Goal: Information Seeking & Learning: Learn about a topic

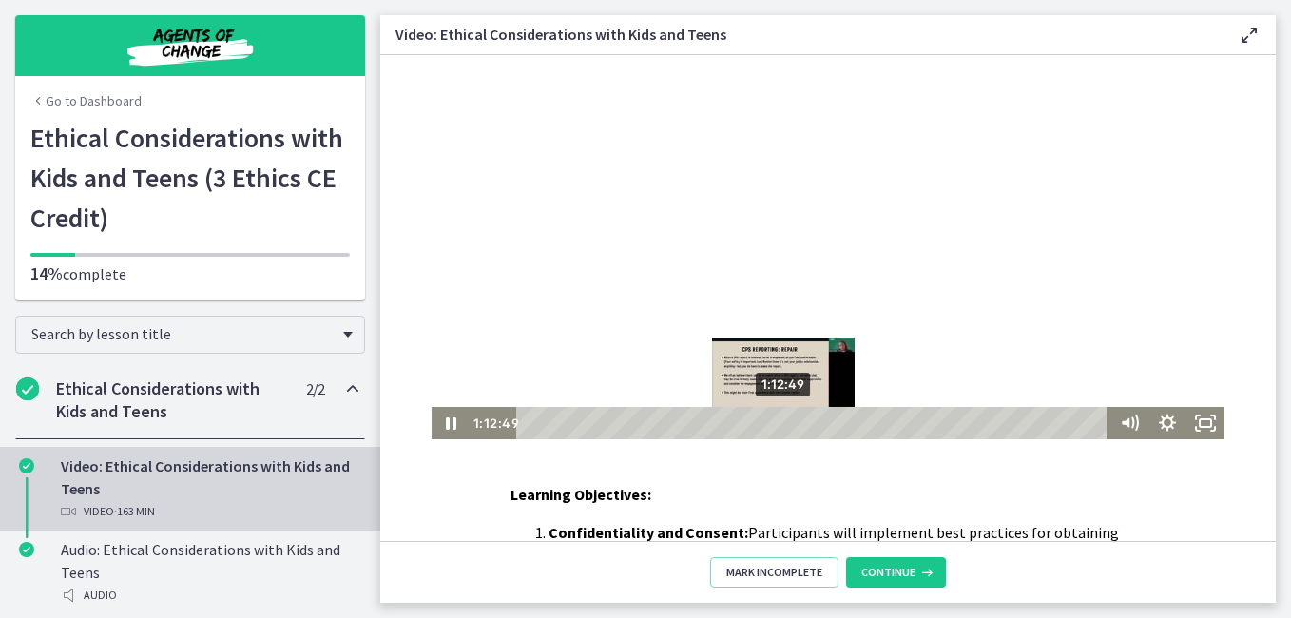
click at [778, 425] on div "Playbar" at bounding box center [783, 422] width 10 height 10
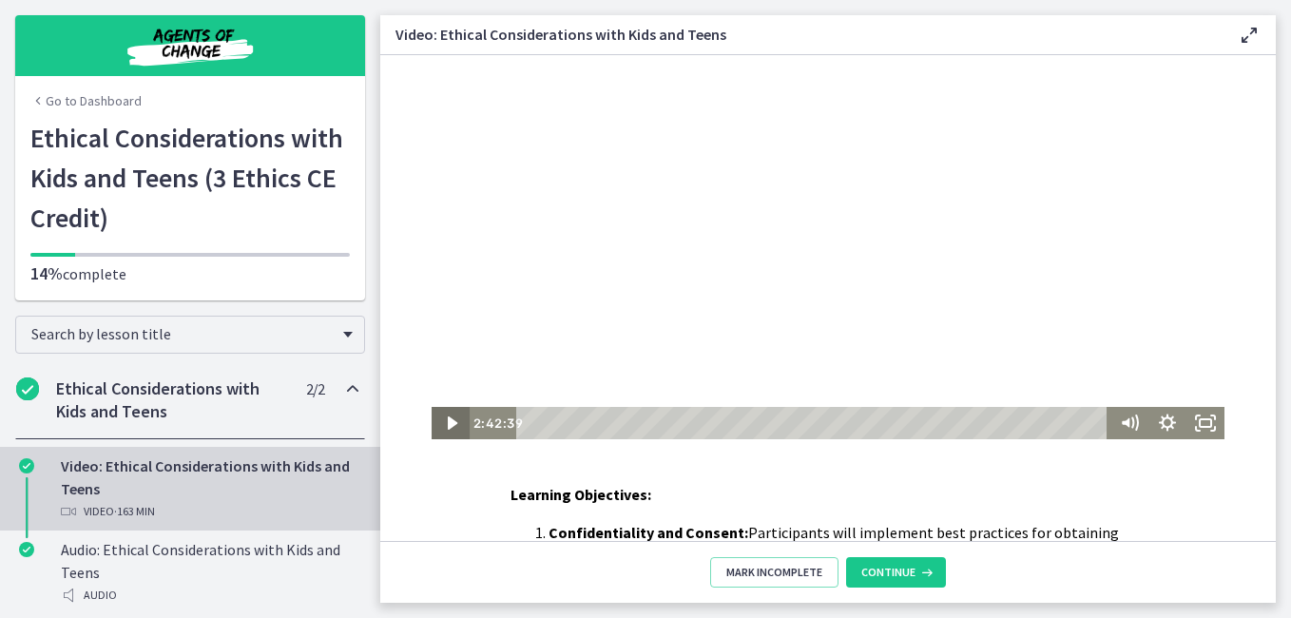
click at [438, 424] on icon "Play Video" at bounding box center [452, 423] width 38 height 32
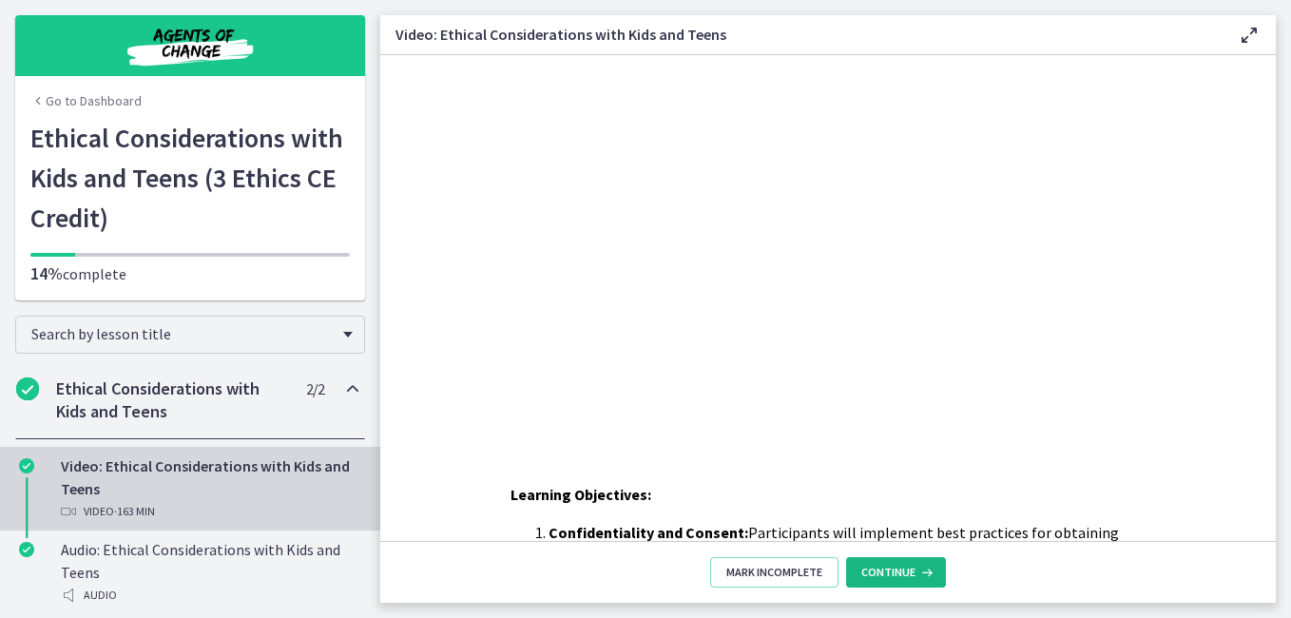
click at [893, 574] on span "Continue" at bounding box center [888, 572] width 54 height 15
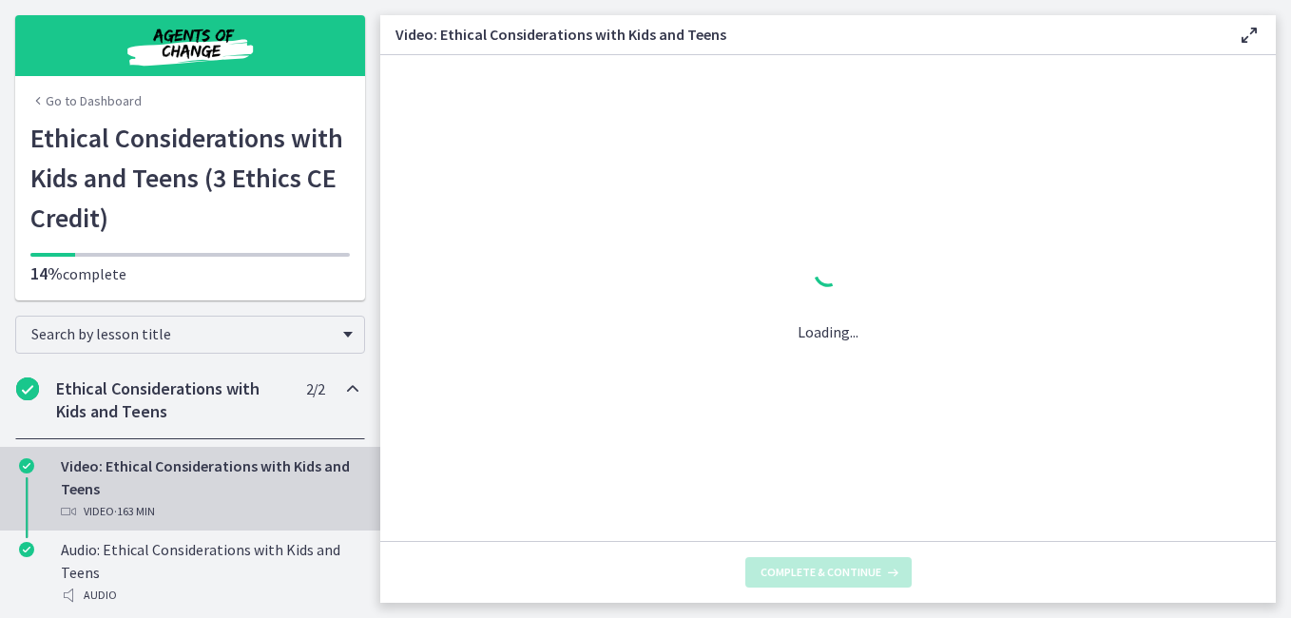
click at [130, 501] on span "· 163 min" at bounding box center [134, 511] width 41 height 23
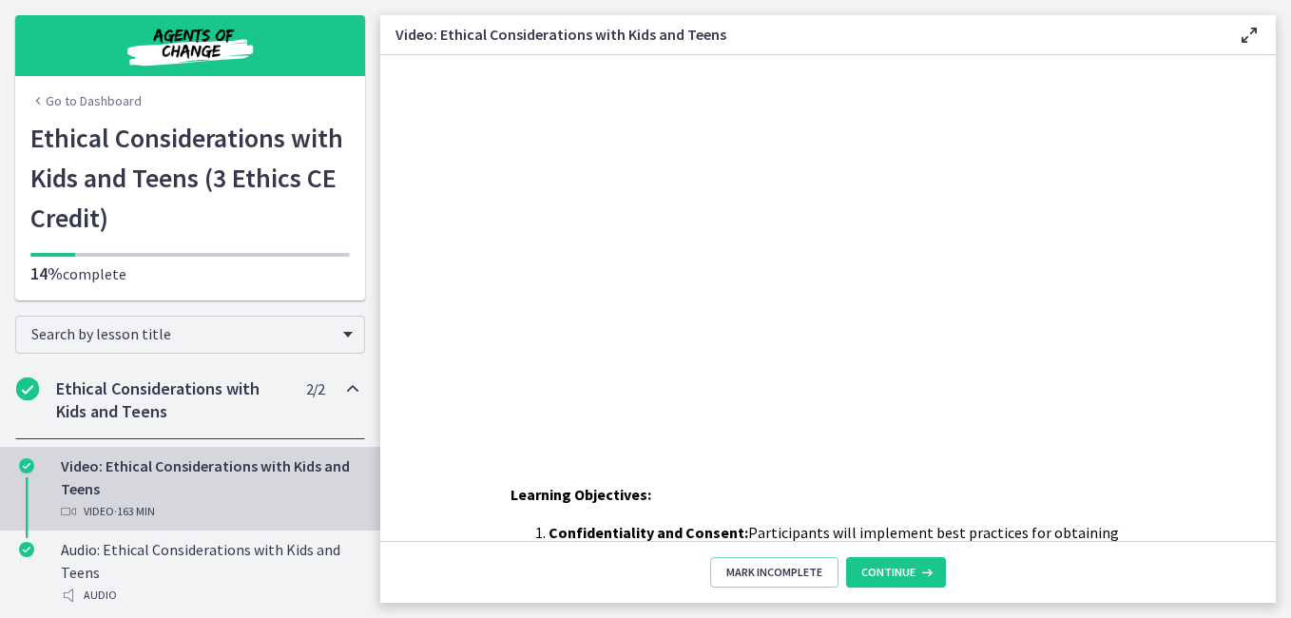
click at [130, 501] on span "· 163 min" at bounding box center [134, 511] width 41 height 23
click at [860, 568] on button "Continue" at bounding box center [896, 572] width 100 height 30
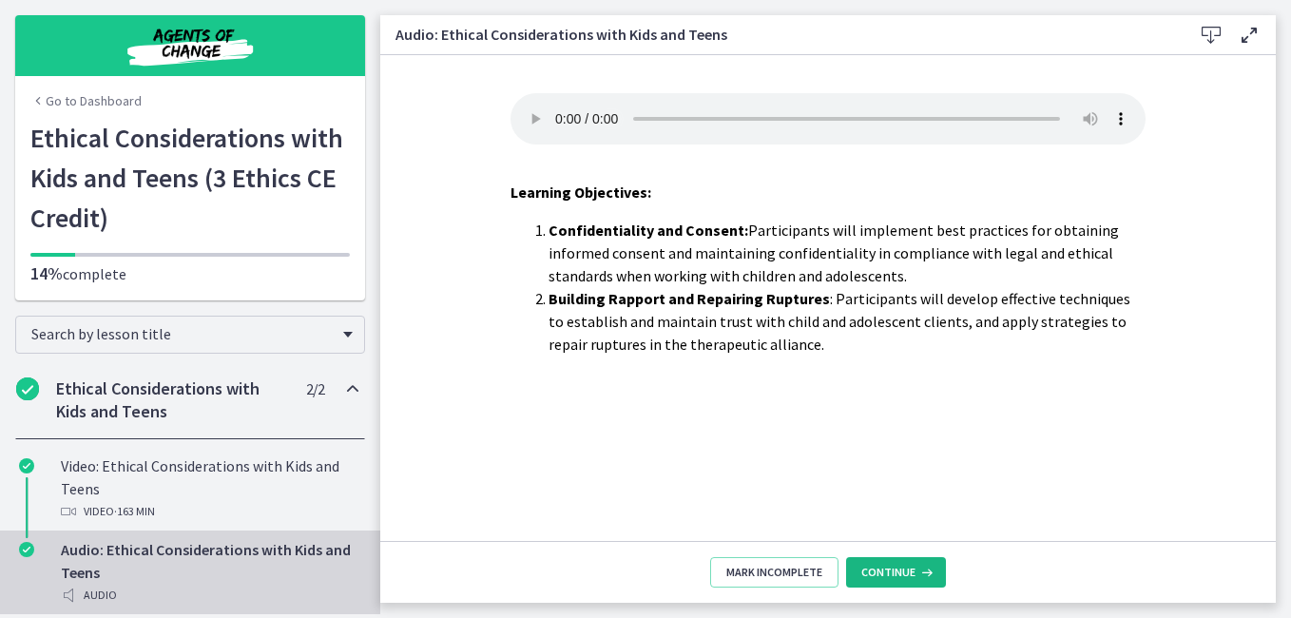
click at [922, 570] on icon at bounding box center [925, 572] width 19 height 15
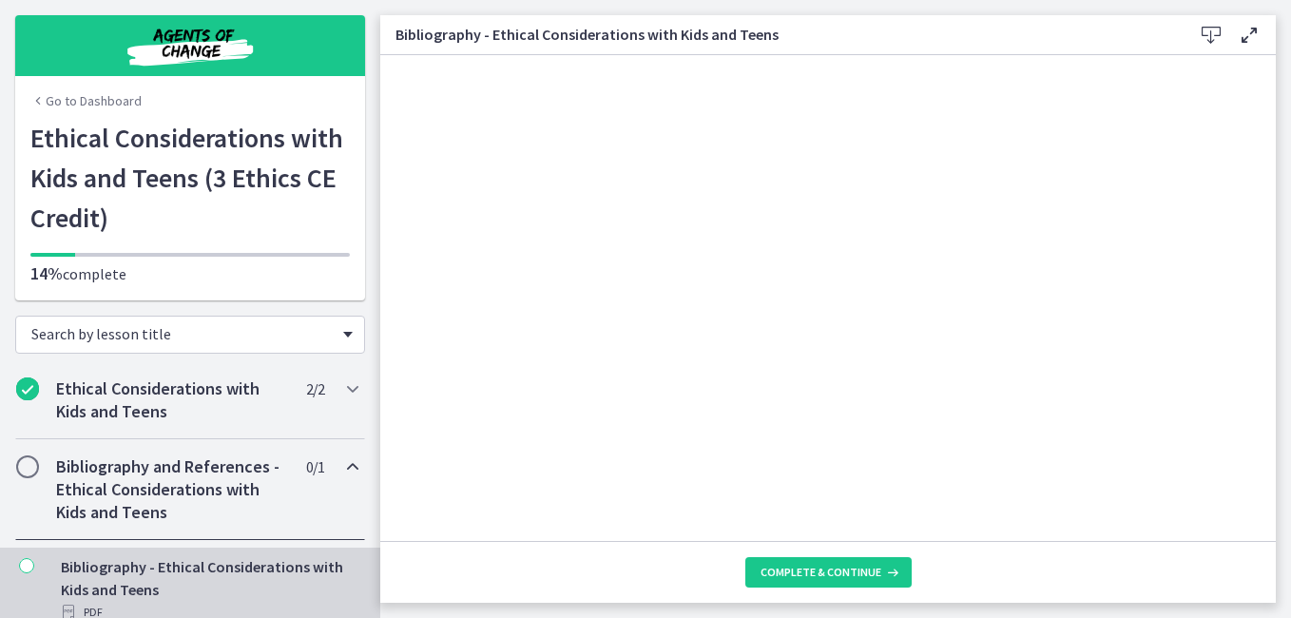
click at [337, 329] on div "Search by lesson title" at bounding box center [190, 335] width 350 height 38
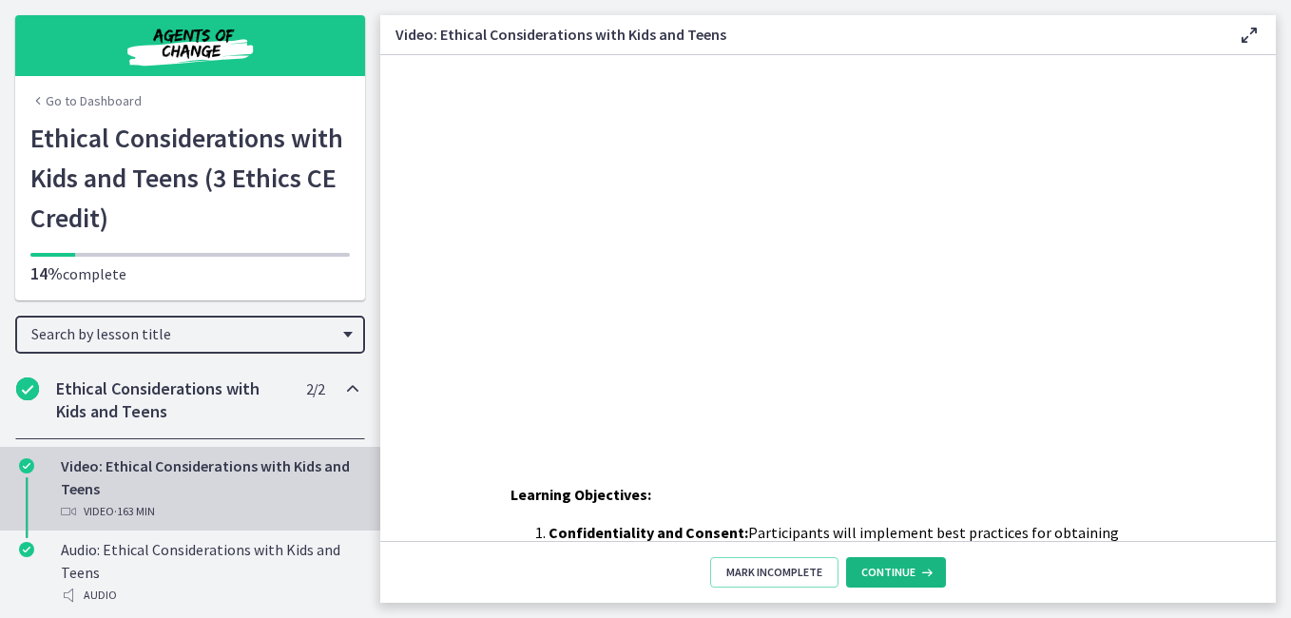
click at [894, 567] on span "Continue" at bounding box center [888, 572] width 54 height 15
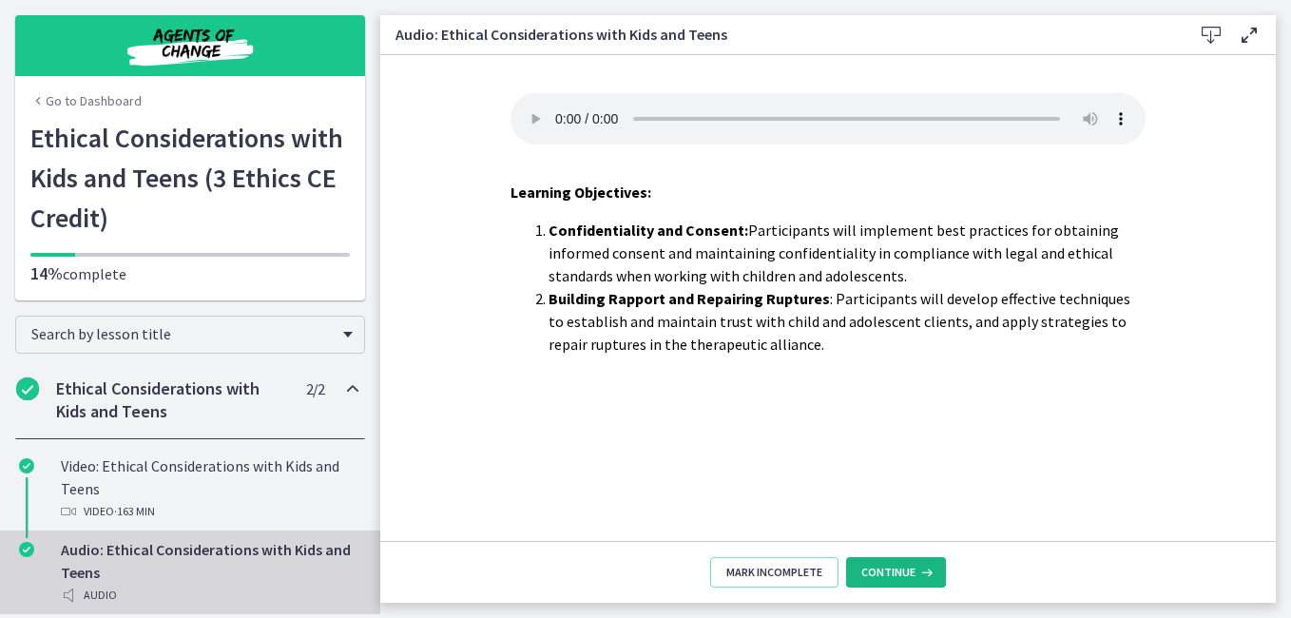
click at [894, 567] on span "Continue" at bounding box center [888, 572] width 54 height 15
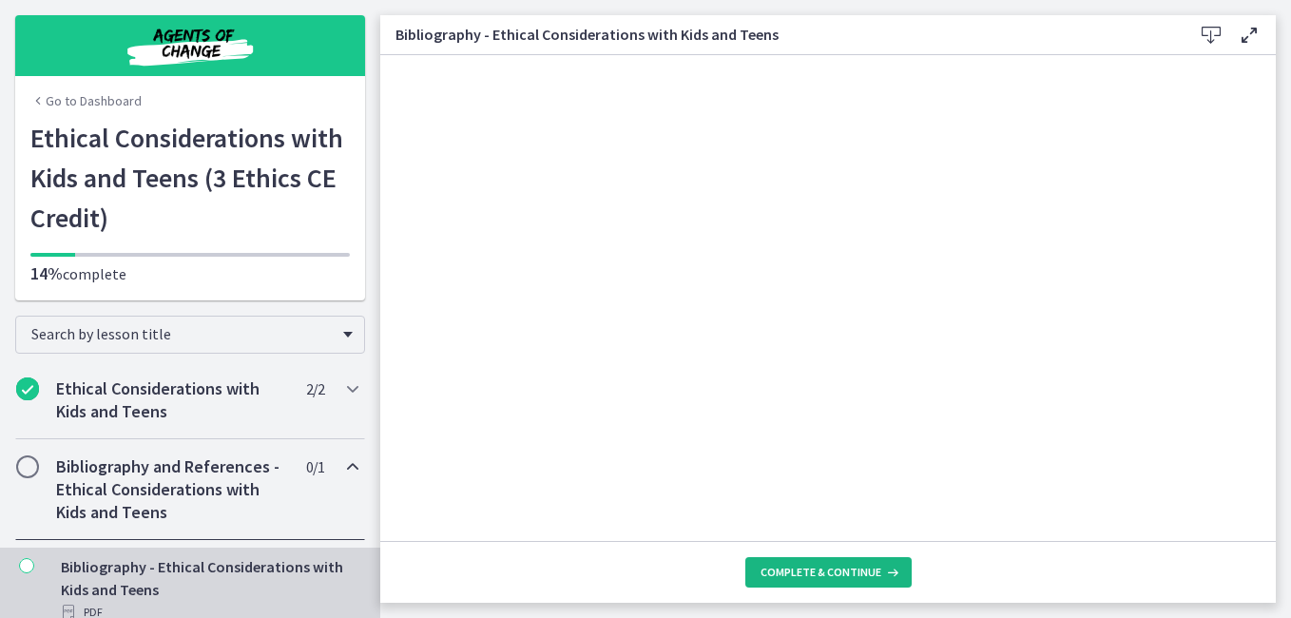
click at [855, 573] on span "Complete & continue" at bounding box center [821, 572] width 121 height 15
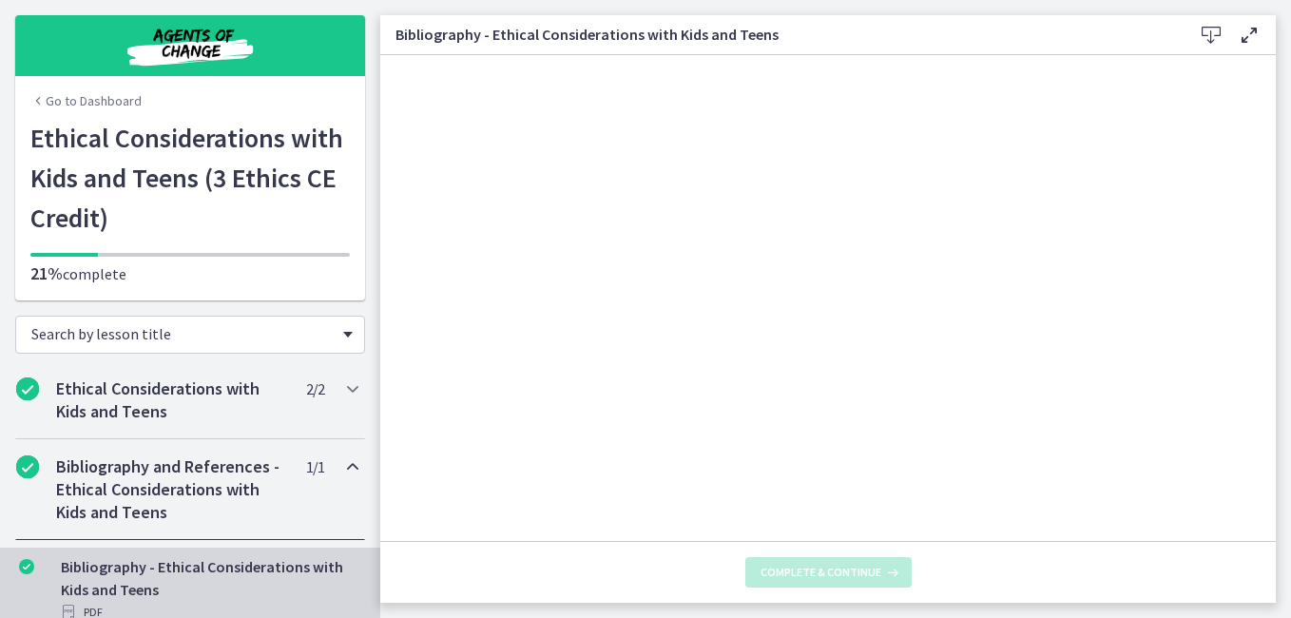
click at [343, 336] on span "Chapters" at bounding box center [348, 335] width 10 height 6
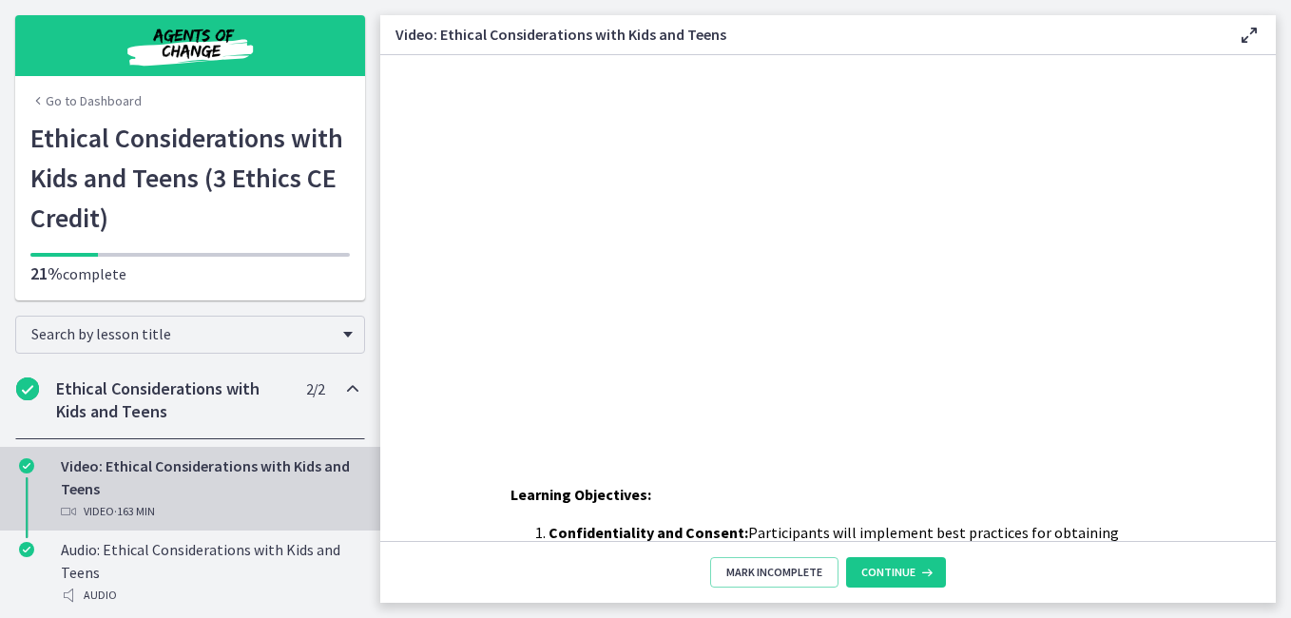
click at [109, 479] on div "Video: Ethical Considerations with Kids and Teens Video · 163 min" at bounding box center [209, 488] width 297 height 68
click at [107, 471] on div "Video: Ethical Considerations with Kids and Teens Video · 163 min" at bounding box center [209, 488] width 297 height 68
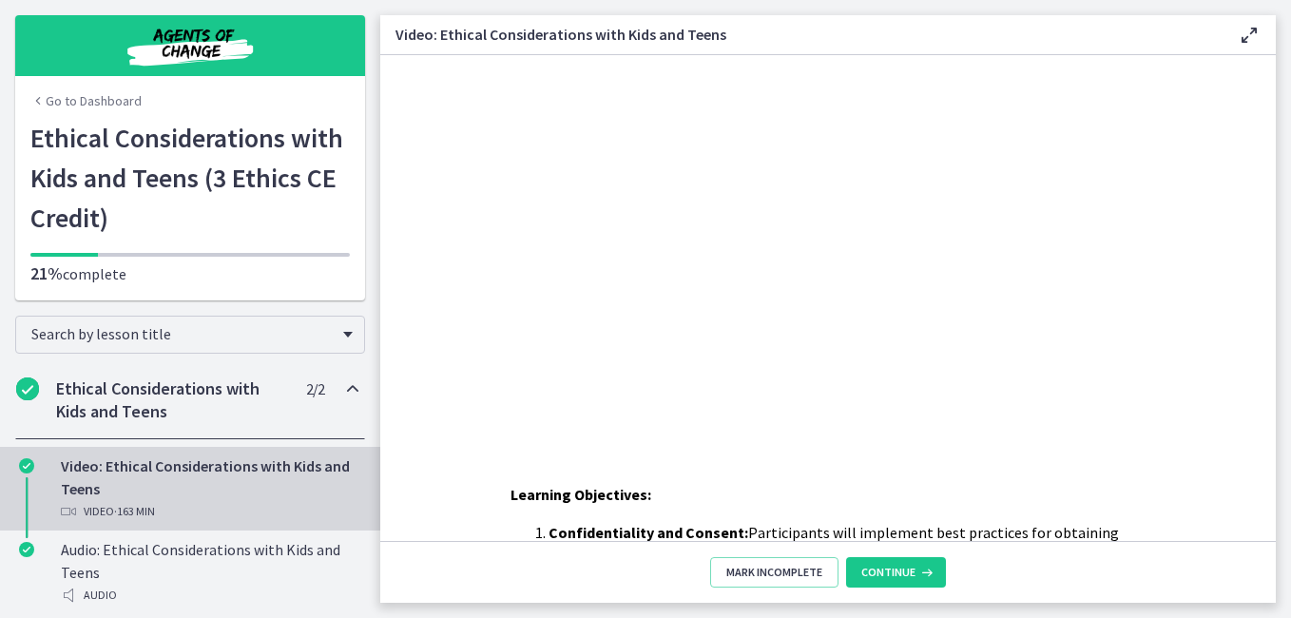
click at [72, 468] on div "Video: Ethical Considerations with Kids and Teens Video · 163 min" at bounding box center [209, 488] width 297 height 68
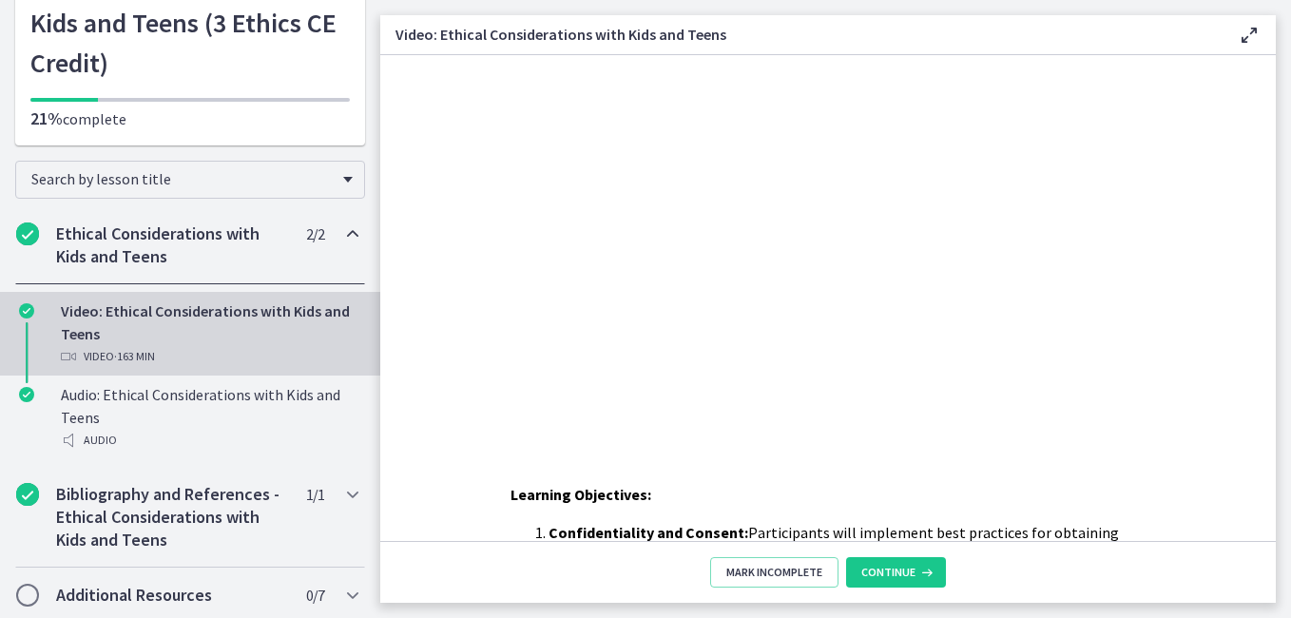
scroll to position [316, 0]
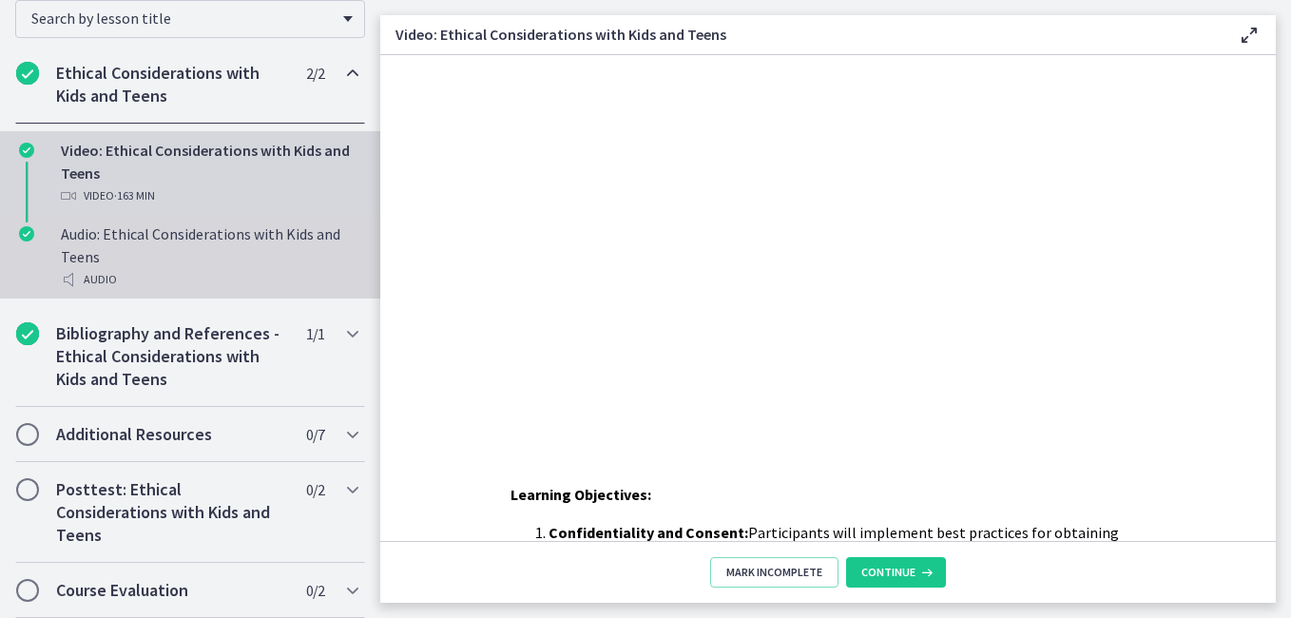
click at [144, 254] on div "Audio: Ethical Considerations with Kids and Teens Audio" at bounding box center [209, 256] width 297 height 68
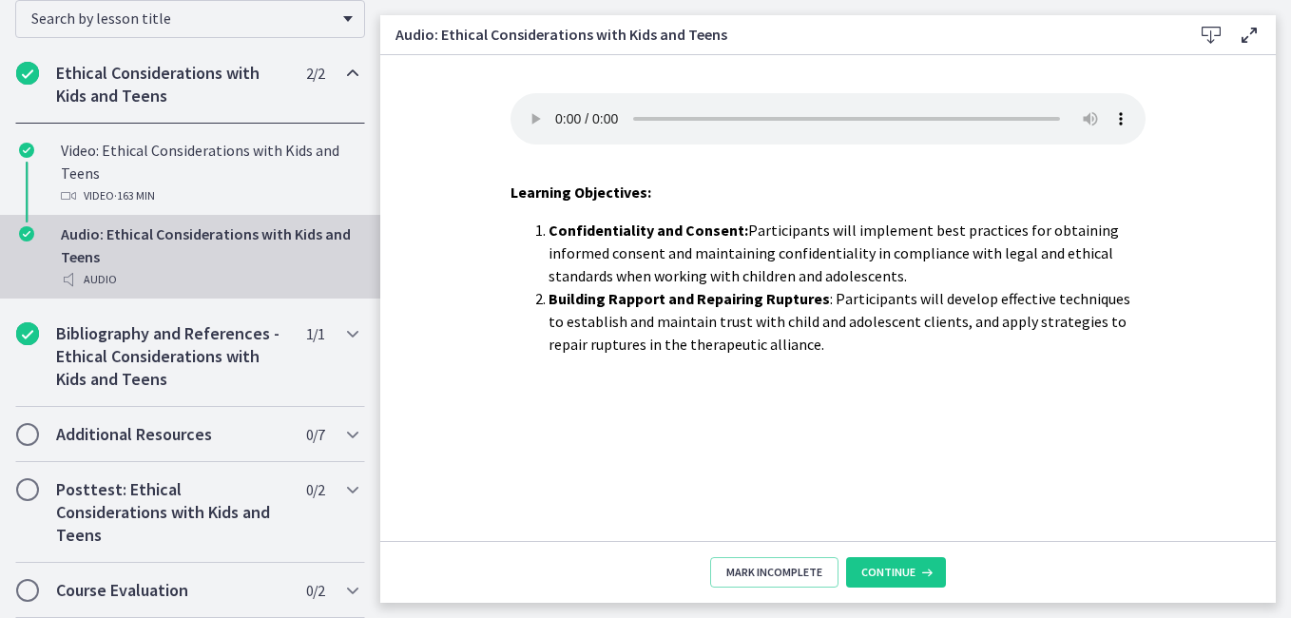
click at [144, 254] on div "Audio: Ethical Considerations with Kids and Teens Audio" at bounding box center [209, 256] width 297 height 68
click at [888, 572] on span "Continue" at bounding box center [888, 572] width 54 height 15
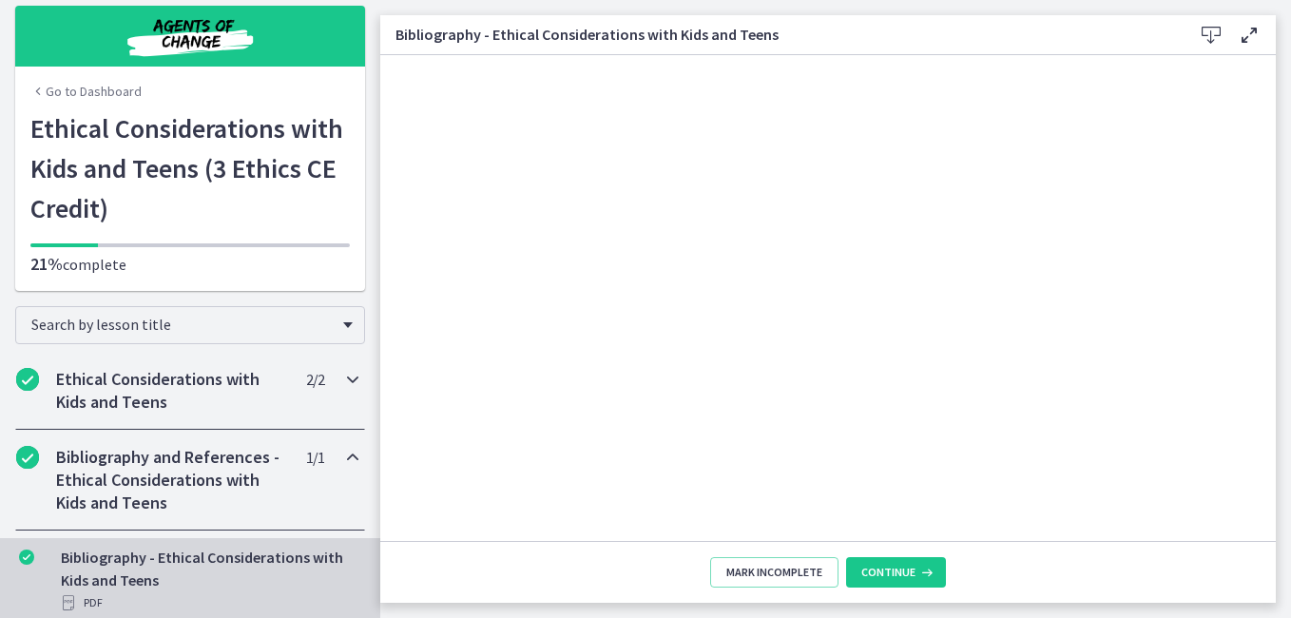
scroll to position [7, 0]
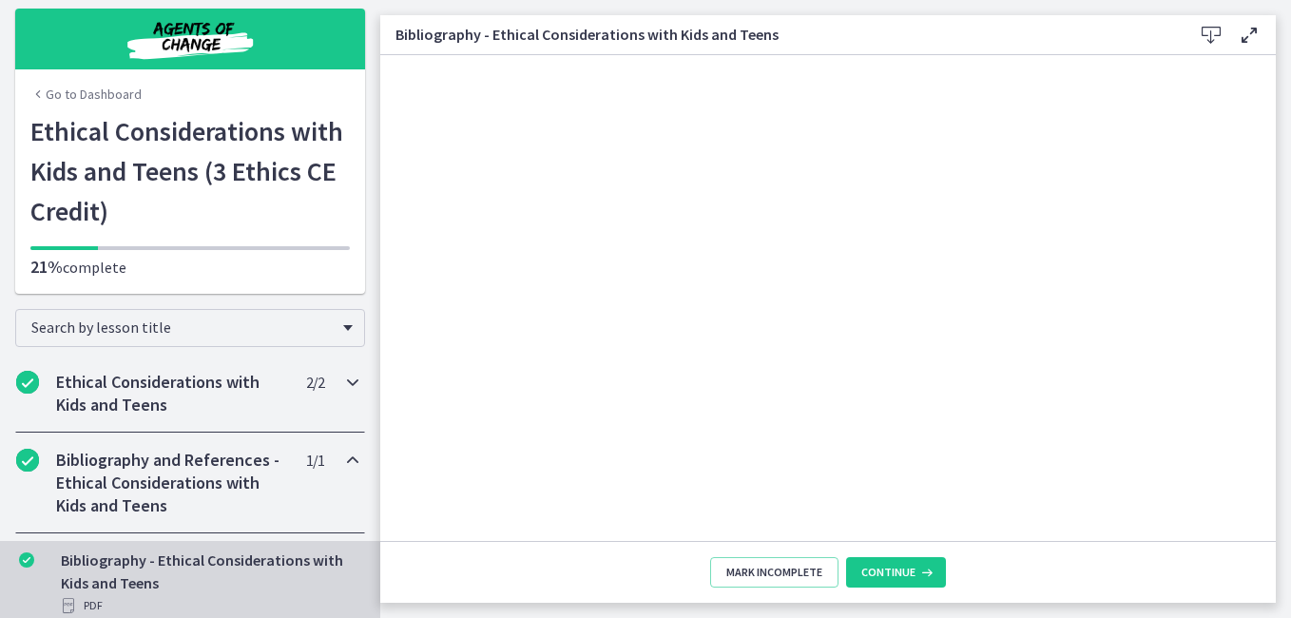
click at [88, 401] on h2 "Ethical Considerations with Kids and Teens" at bounding box center [172, 394] width 232 height 46
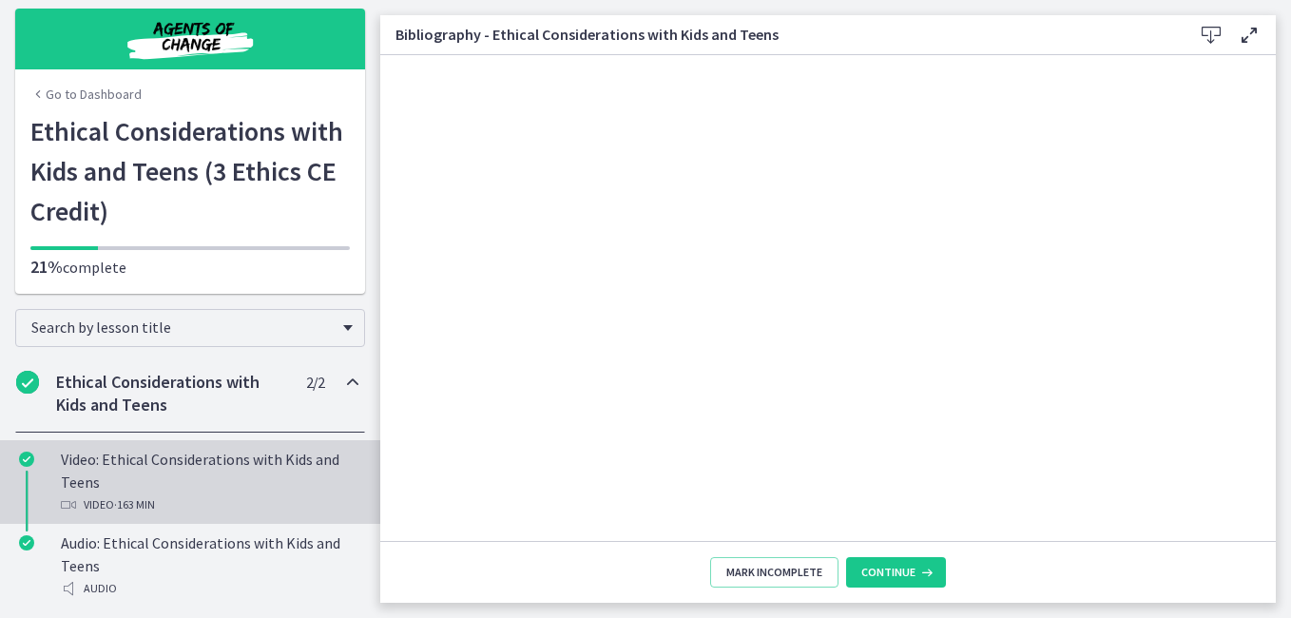
click at [81, 469] on div "Video: Ethical Considerations with Kids and Teens Video · 163 min" at bounding box center [209, 482] width 297 height 68
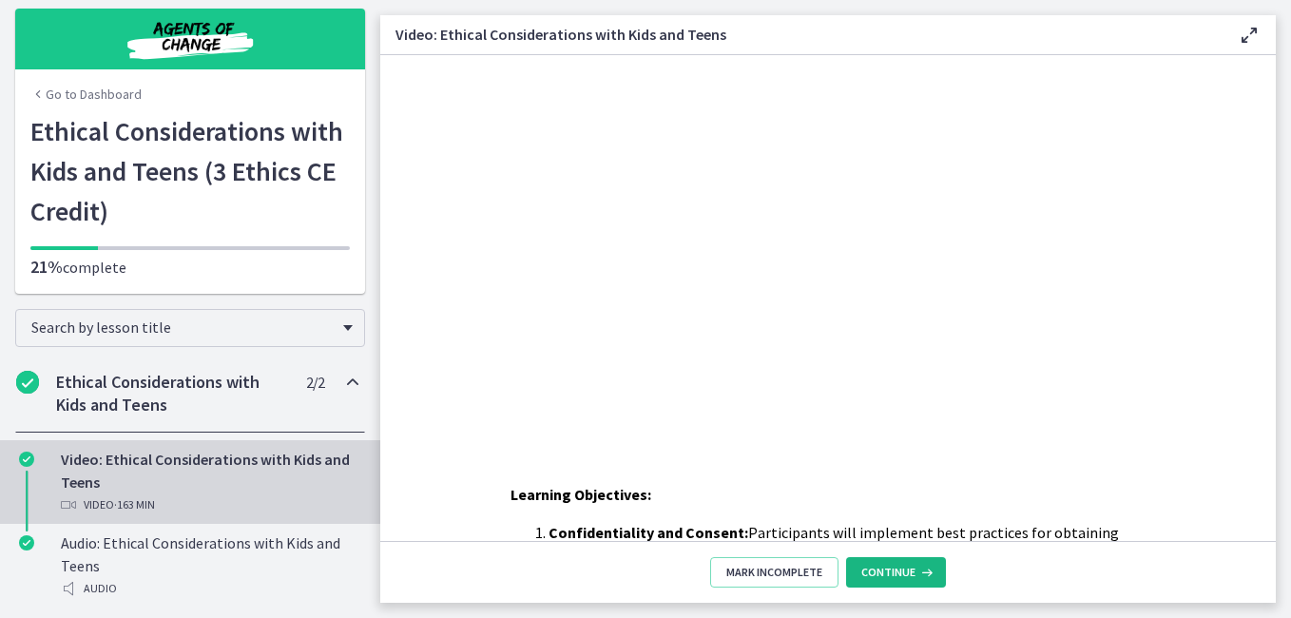
click at [910, 576] on span "Continue" at bounding box center [888, 572] width 54 height 15
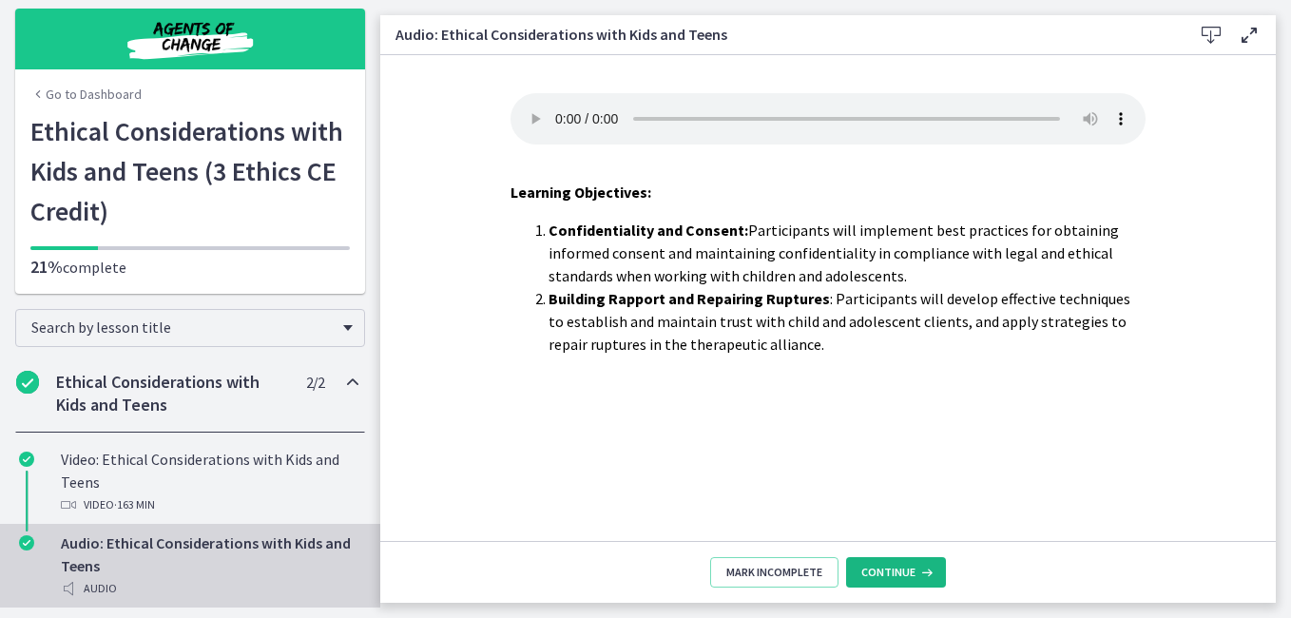
click at [885, 569] on span "Continue" at bounding box center [888, 572] width 54 height 15
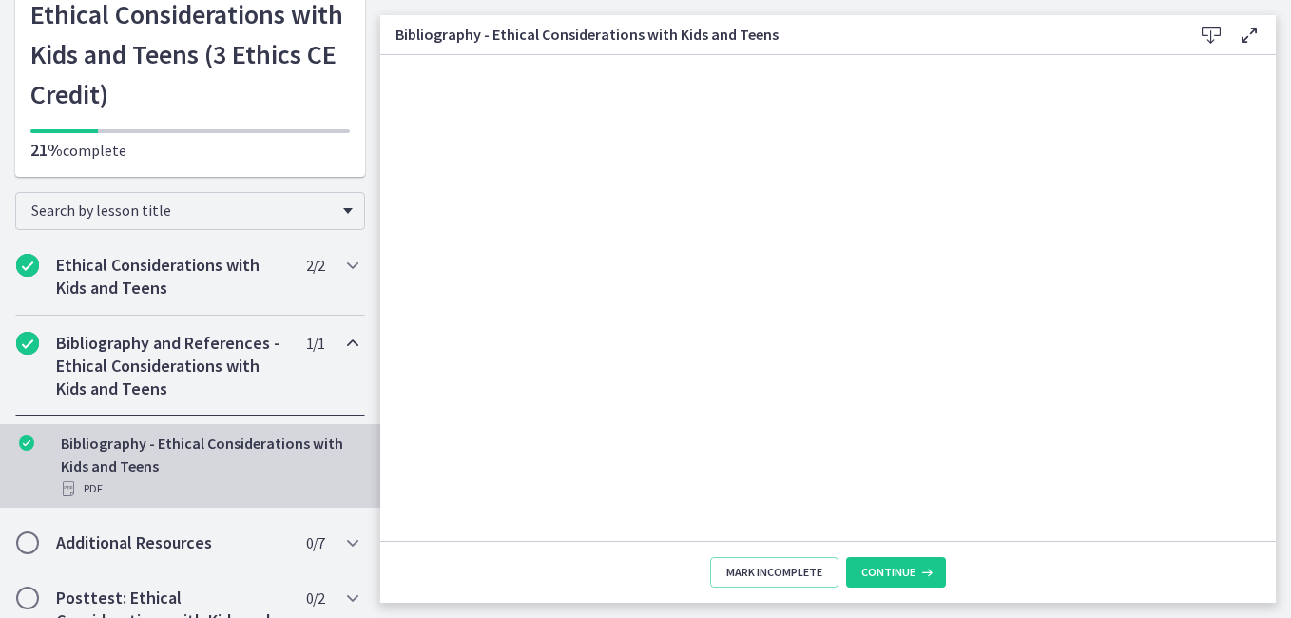
scroll to position [232, 0]
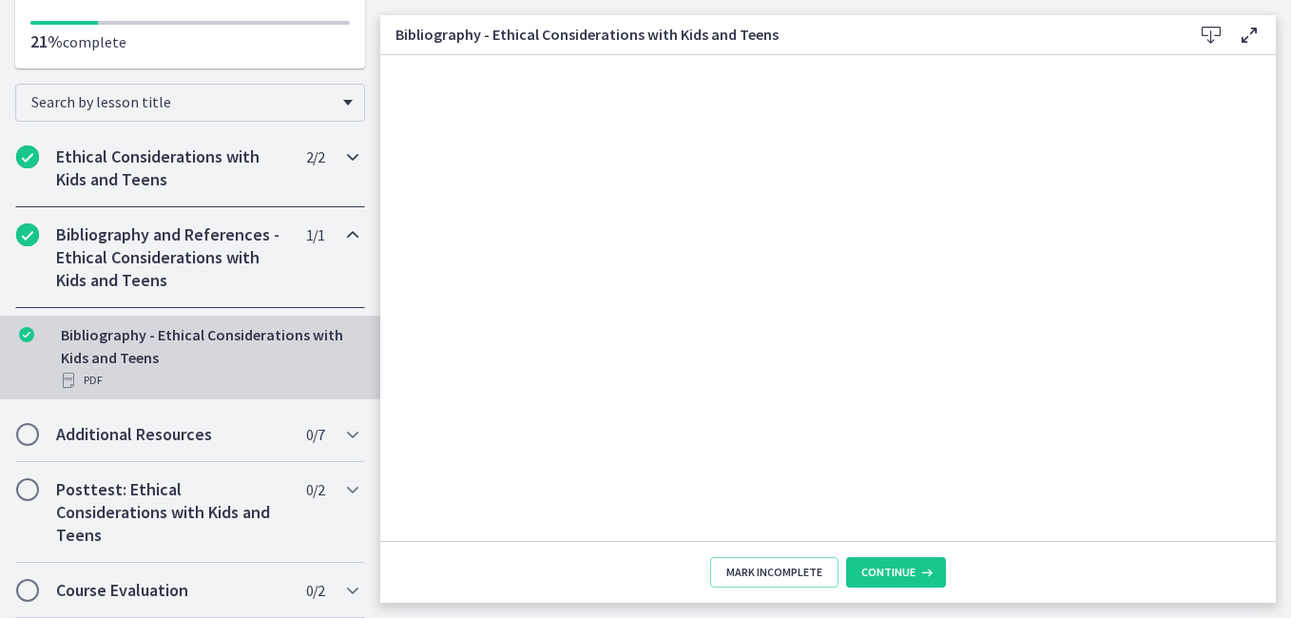
click at [184, 150] on h2 "Ethical Considerations with Kids and Teens" at bounding box center [172, 168] width 232 height 46
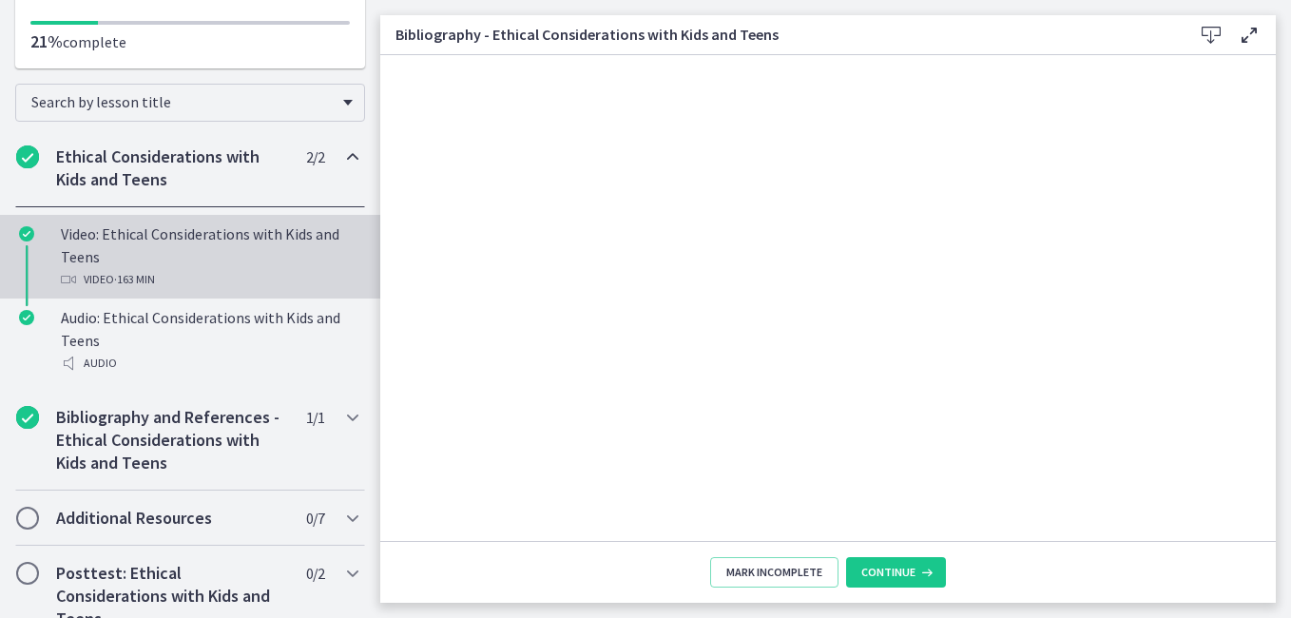
click at [124, 247] on div "Video: Ethical Considerations with Kids and Teens Video · 163 min" at bounding box center [209, 256] width 297 height 68
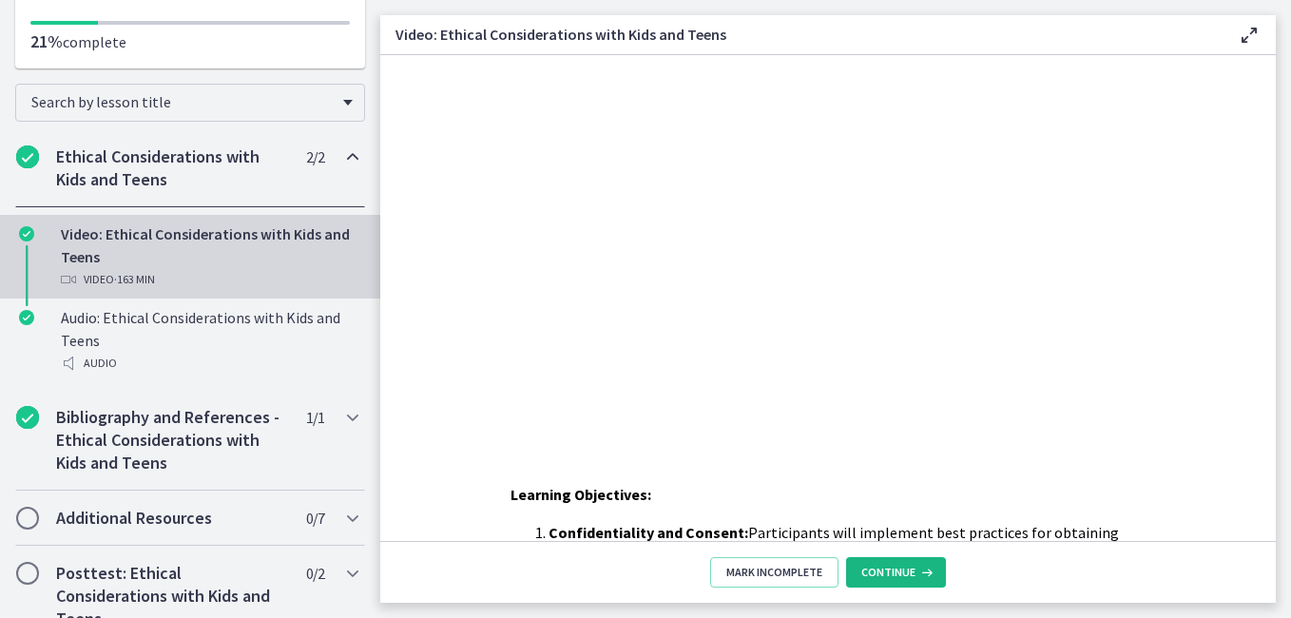
click at [882, 565] on span "Continue" at bounding box center [888, 572] width 54 height 15
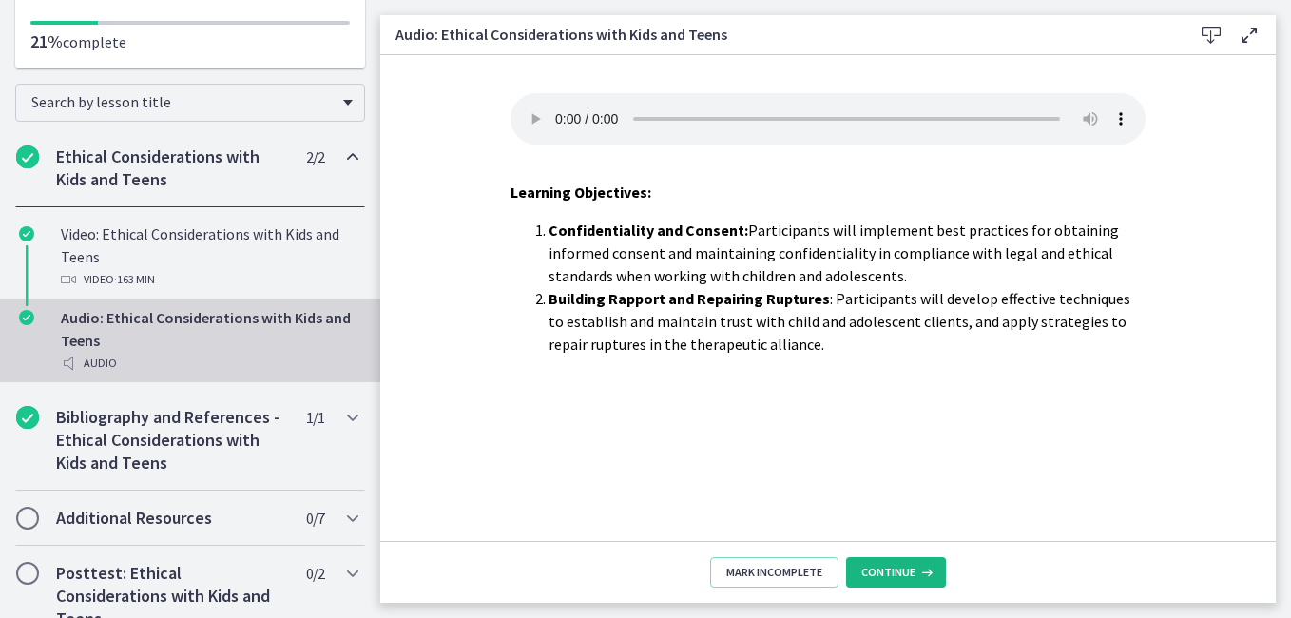
click at [885, 565] on span "Continue" at bounding box center [888, 572] width 54 height 15
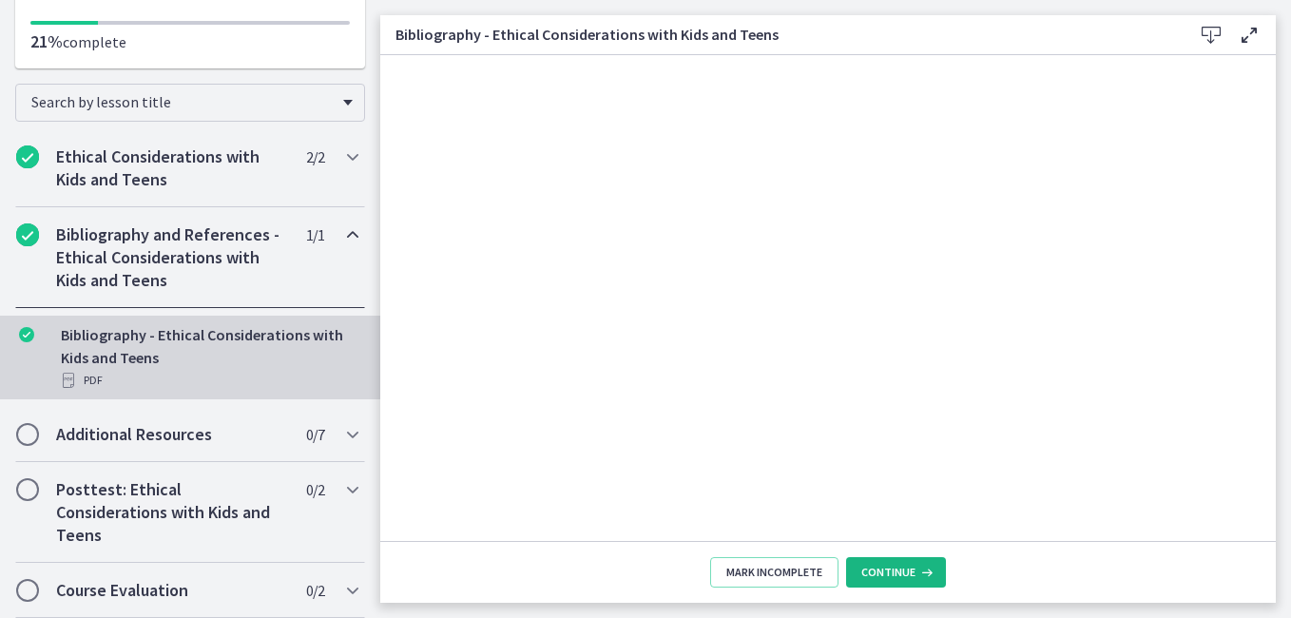
click at [895, 563] on button "Continue" at bounding box center [896, 572] width 100 height 30
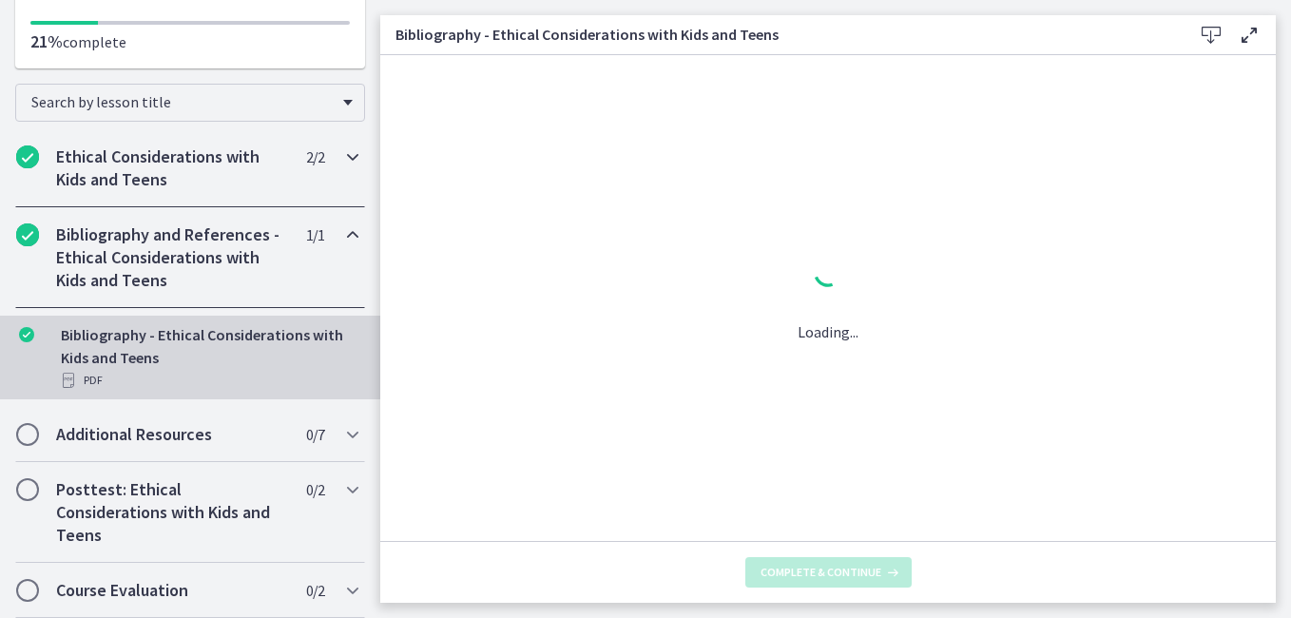
click at [113, 174] on h2 "Ethical Considerations with Kids and Teens" at bounding box center [172, 168] width 232 height 46
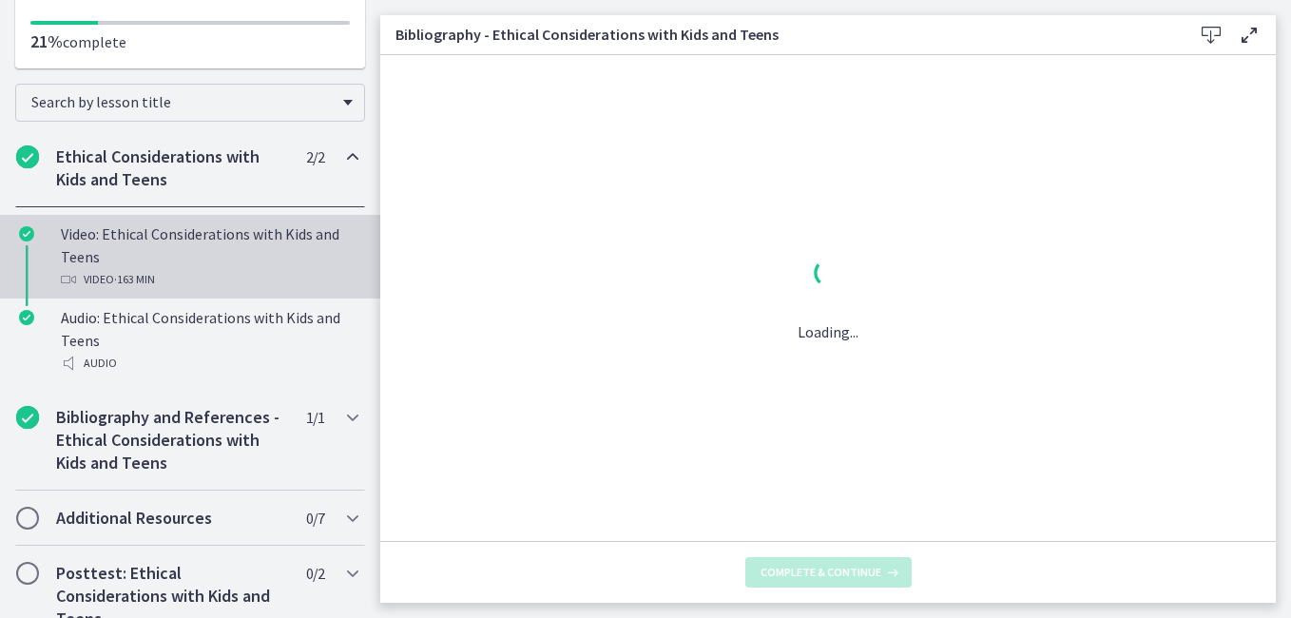
click at [81, 246] on div "Video: Ethical Considerations with Kids and Teens Video · 163 min" at bounding box center [209, 256] width 297 height 68
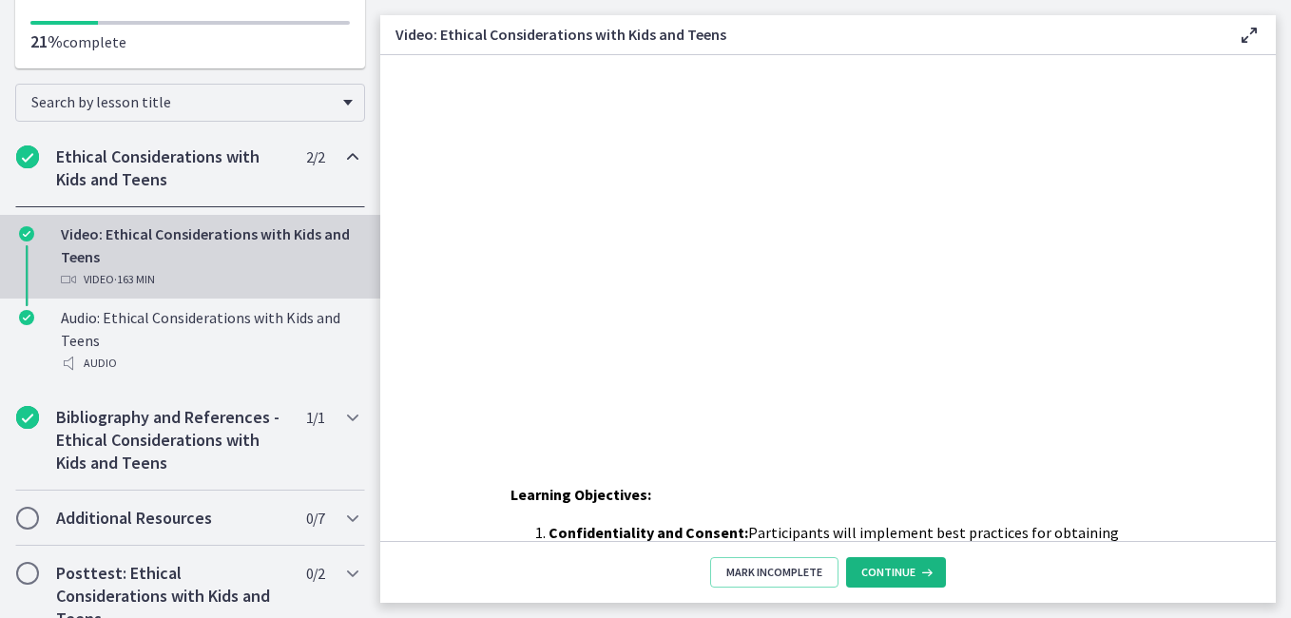
click at [903, 563] on button "Continue" at bounding box center [896, 572] width 100 height 30
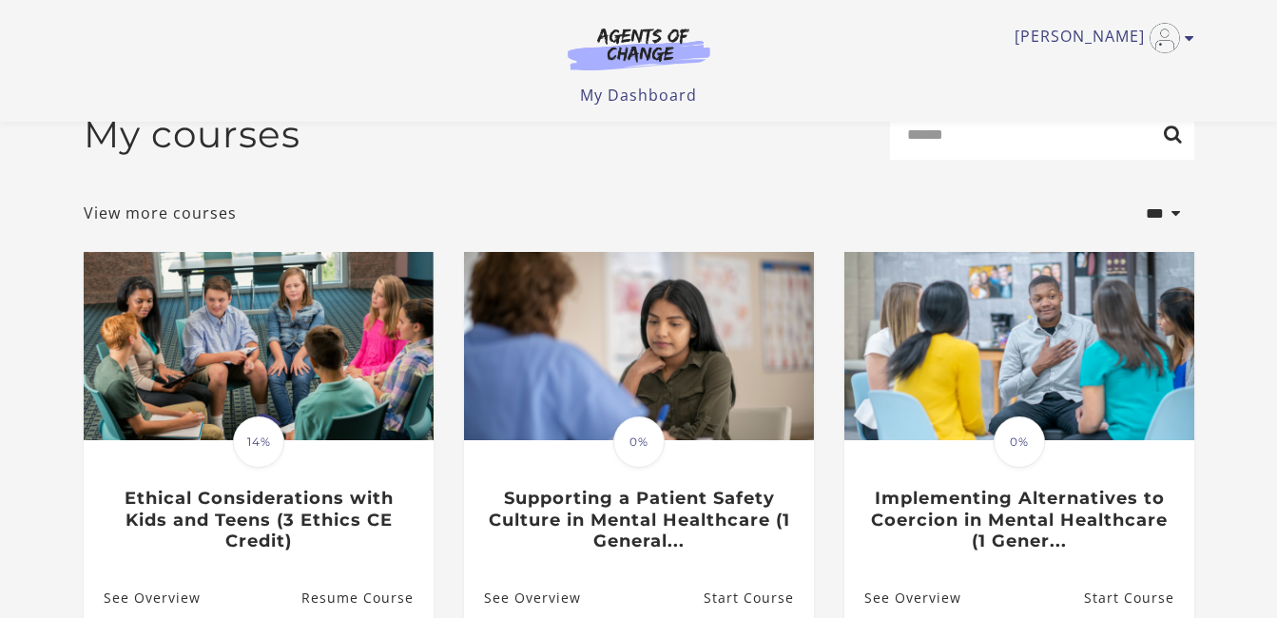
scroll to position [76, 0]
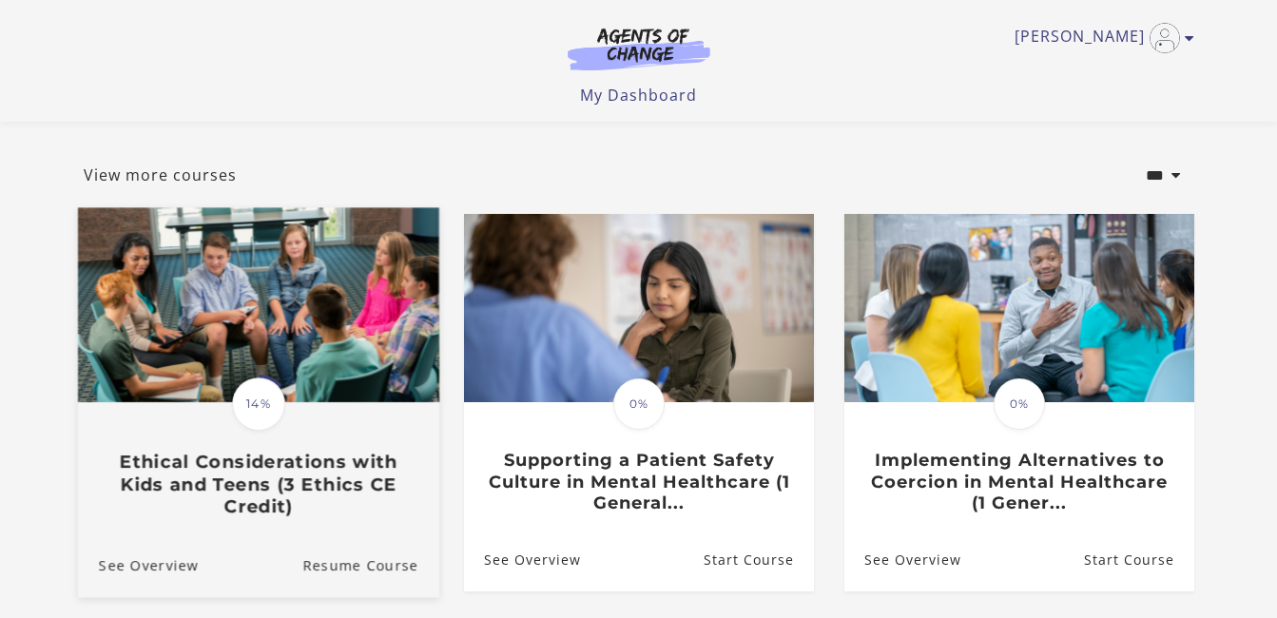
click at [318, 481] on h3 "Ethical Considerations with Kids and Teens (3 Ethics CE Credit)" at bounding box center [257, 484] width 319 height 67
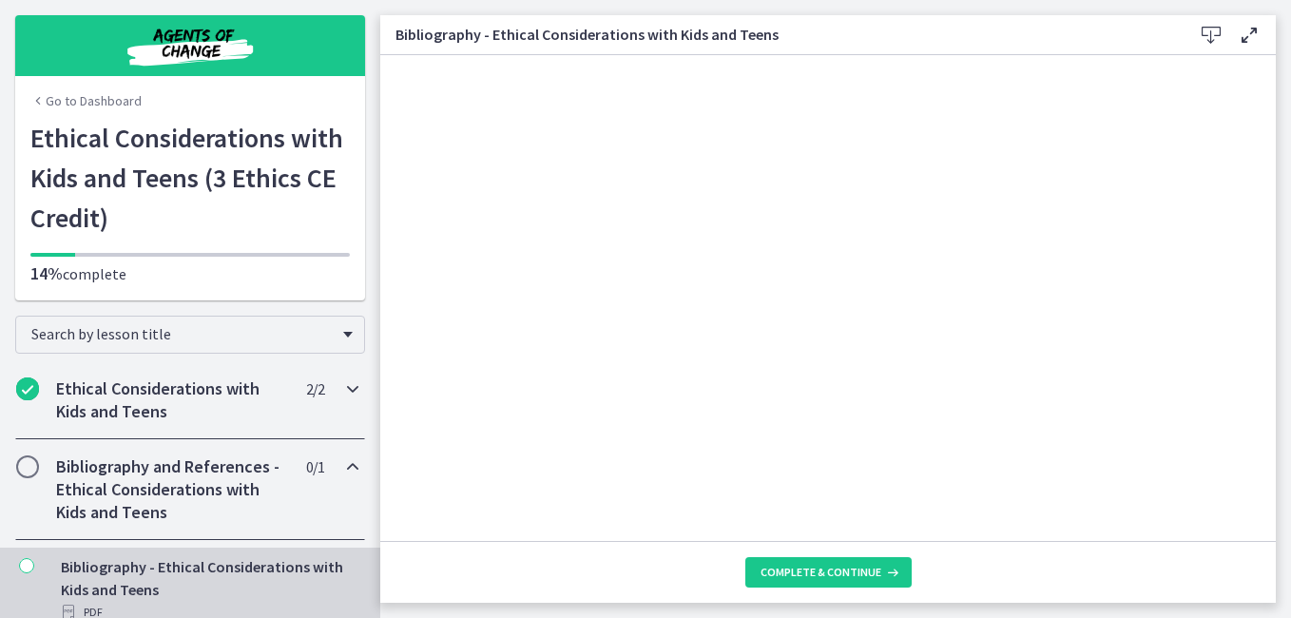
click at [154, 400] on h2 "Ethical Considerations with Kids and Teens" at bounding box center [172, 400] width 232 height 46
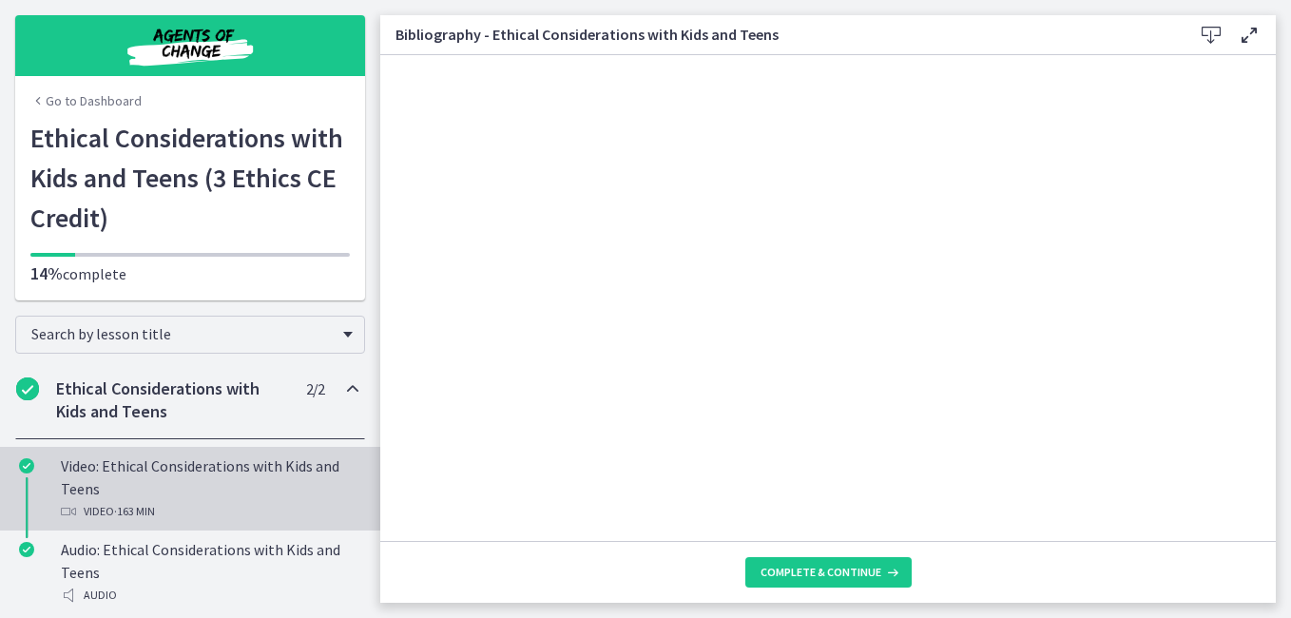
click at [130, 478] on div "Video: Ethical Considerations with Kids and Teens Video · 163 min" at bounding box center [209, 488] width 297 height 68
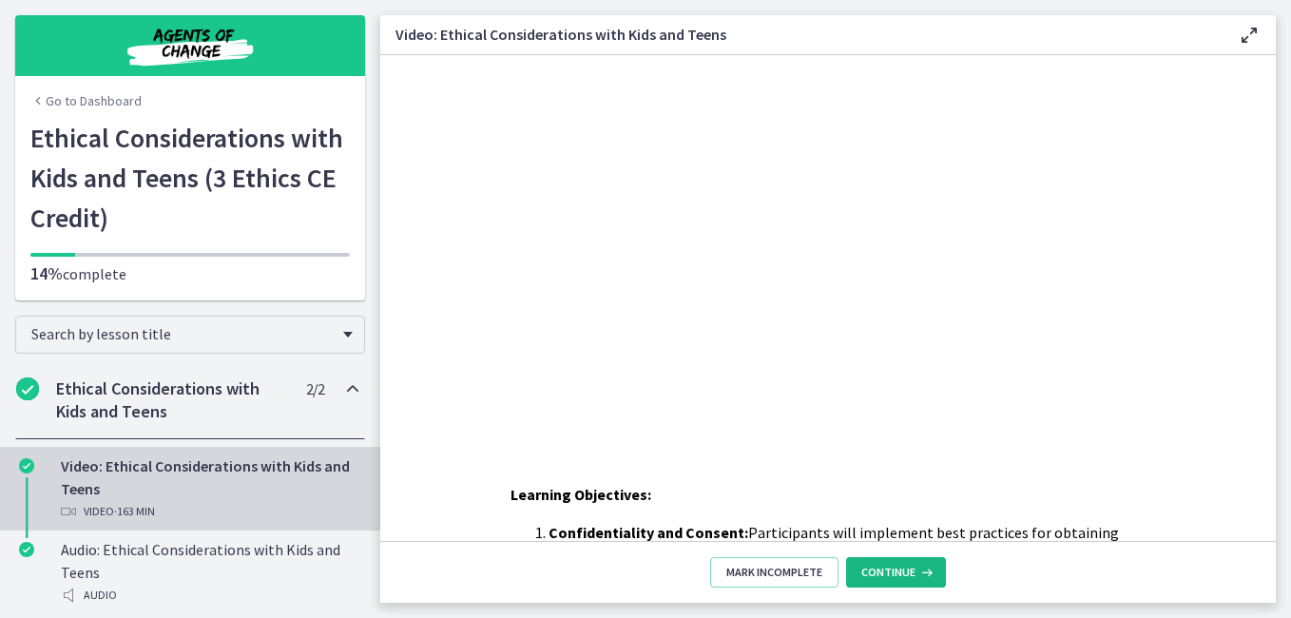
click at [901, 571] on span "Continue" at bounding box center [888, 572] width 54 height 15
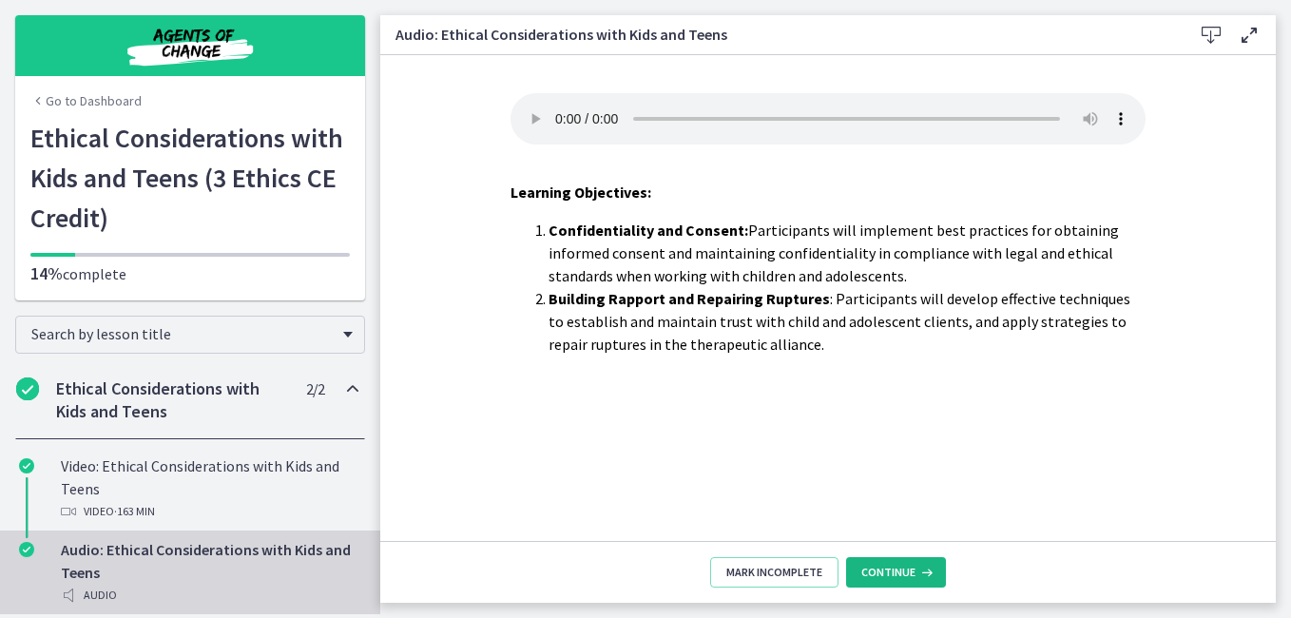
click at [901, 570] on span "Continue" at bounding box center [888, 572] width 54 height 15
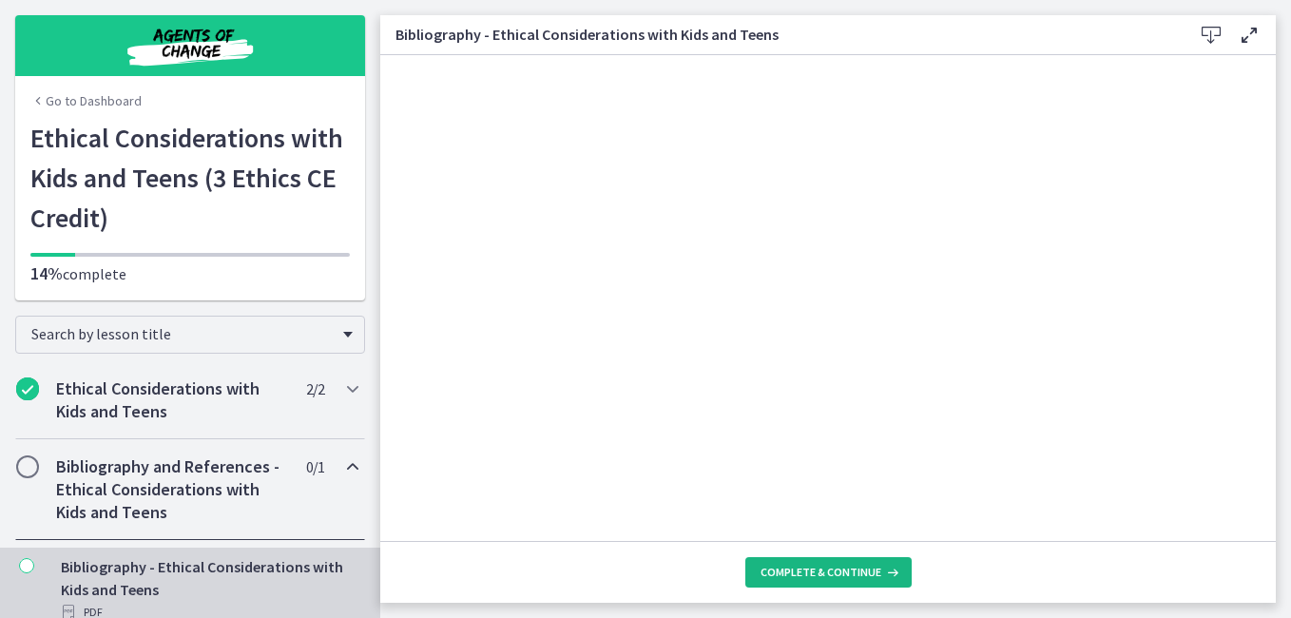
click at [907, 567] on button "Complete & continue" at bounding box center [828, 572] width 166 height 30
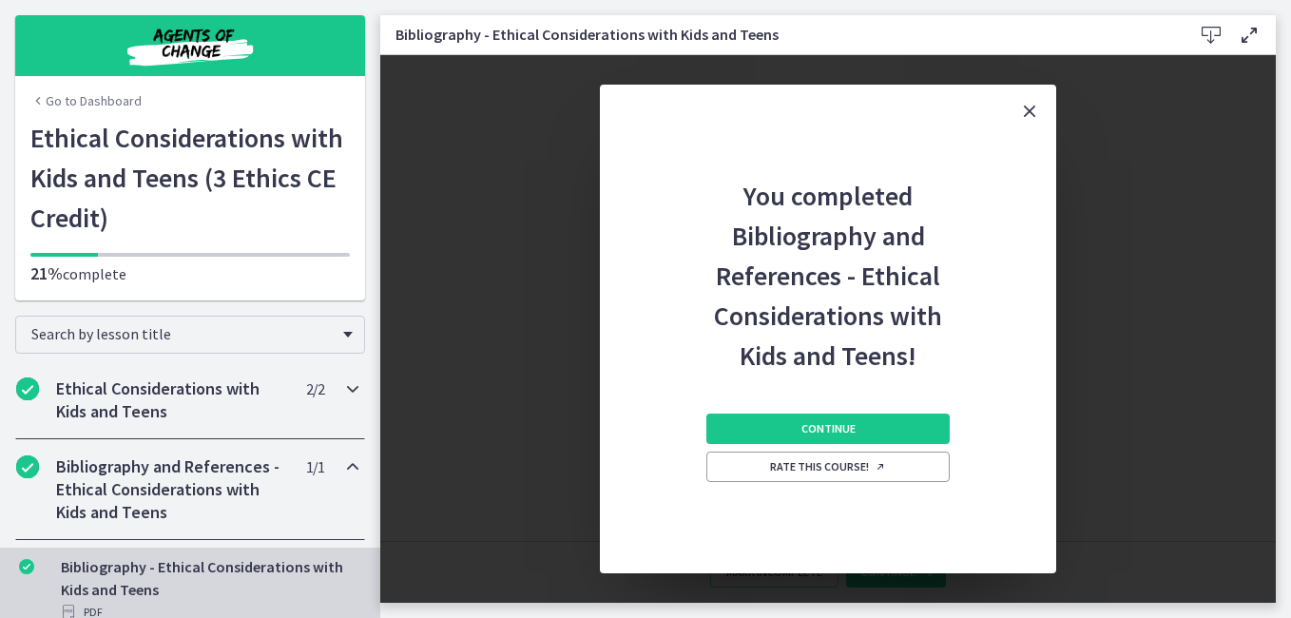
click at [95, 406] on h2 "Ethical Considerations with Kids and Teens" at bounding box center [172, 400] width 232 height 46
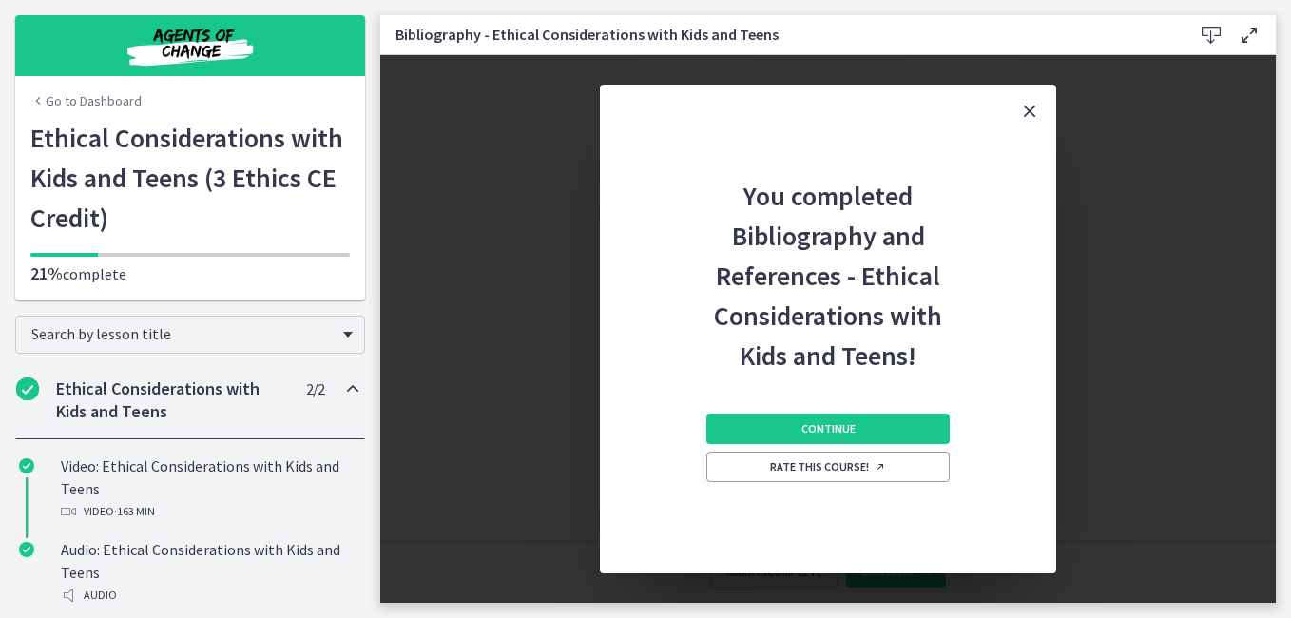
click at [1025, 107] on icon "Close" at bounding box center [1029, 111] width 23 height 23
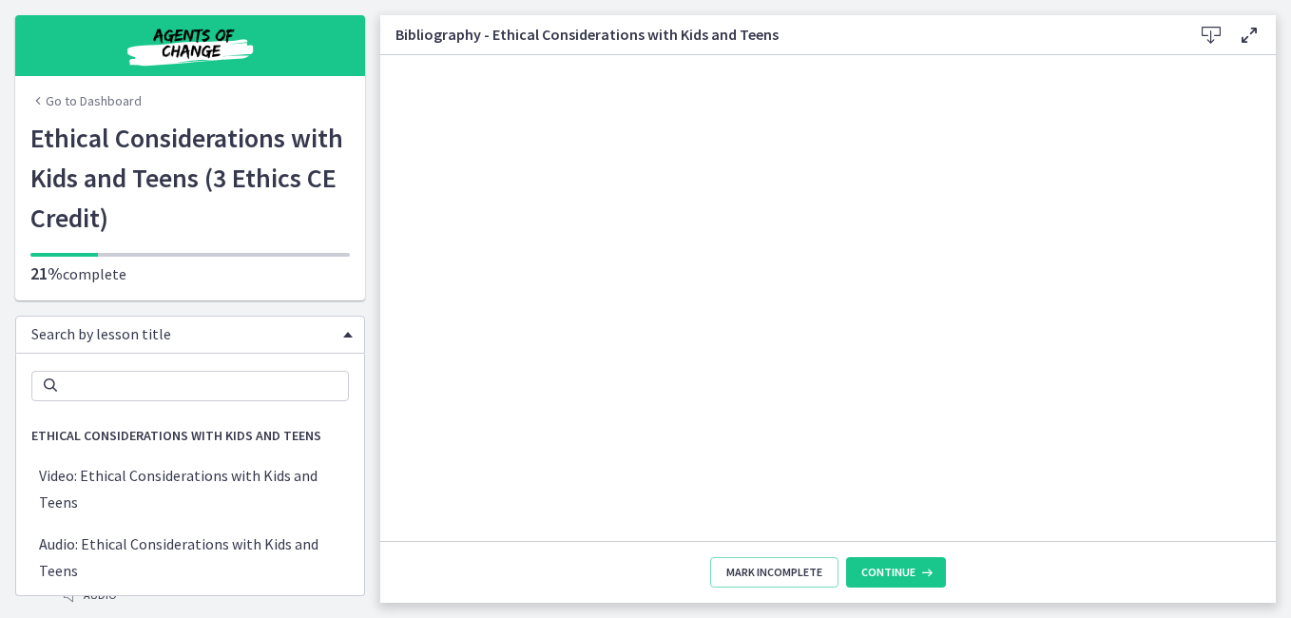
click at [333, 329] on div "Search by lesson title" at bounding box center [190, 335] width 350 height 38
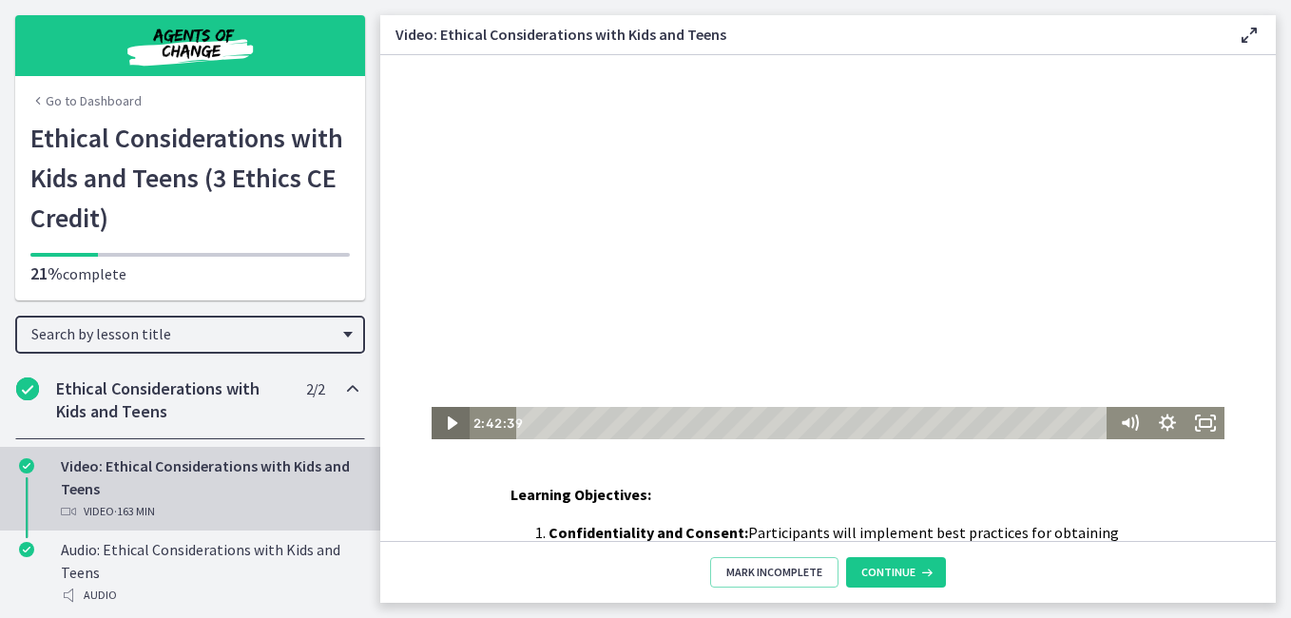
click at [447, 423] on icon "Play Video" at bounding box center [452, 422] width 10 height 13
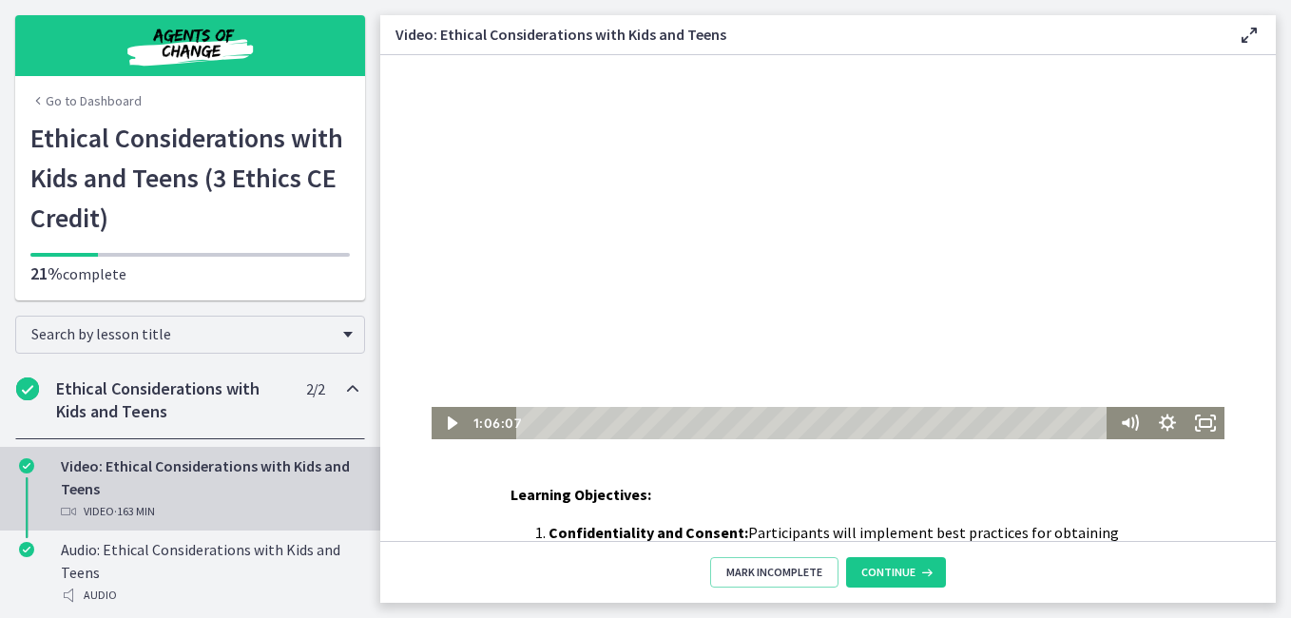
click at [754, 373] on div "Click for sound @keyframes VOLUME_SMALL_WAVE_FLASH { 0% { opacity: 0; } 33% { o…" at bounding box center [828, 247] width 793 height 384
click at [449, 420] on icon "Play Video" at bounding box center [452, 423] width 38 height 32
click at [447, 425] on icon "Pause" at bounding box center [451, 423] width 10 height 12
click at [447, 424] on icon "Play Video" at bounding box center [452, 423] width 11 height 16
click at [1132, 439] on html "Click for sound @keyframes VOLUME_SMALL_WAVE_FLASH { 0% { opacity: 0; } 33% { o…" at bounding box center [828, 247] width 896 height 384
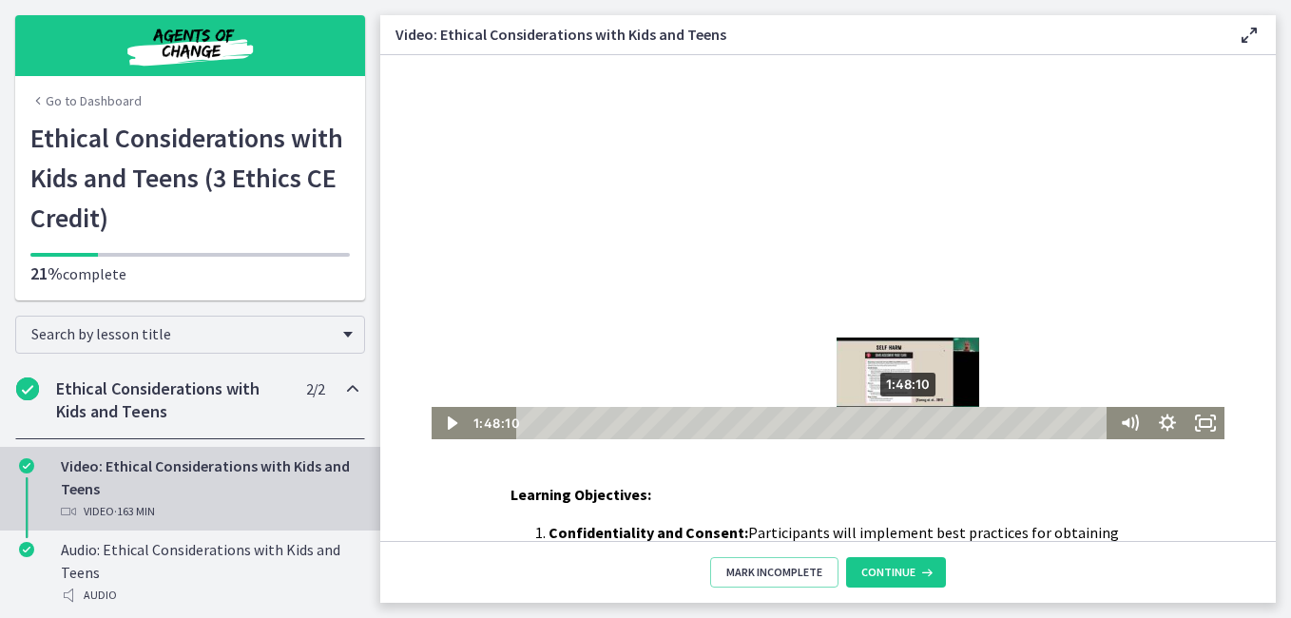
click at [903, 428] on div "1:48:10" at bounding box center [815, 423] width 577 height 32
click at [907, 428] on div "Playbar" at bounding box center [910, 422] width 10 height 10
click at [906, 422] on div "Playbar" at bounding box center [911, 422] width 10 height 10
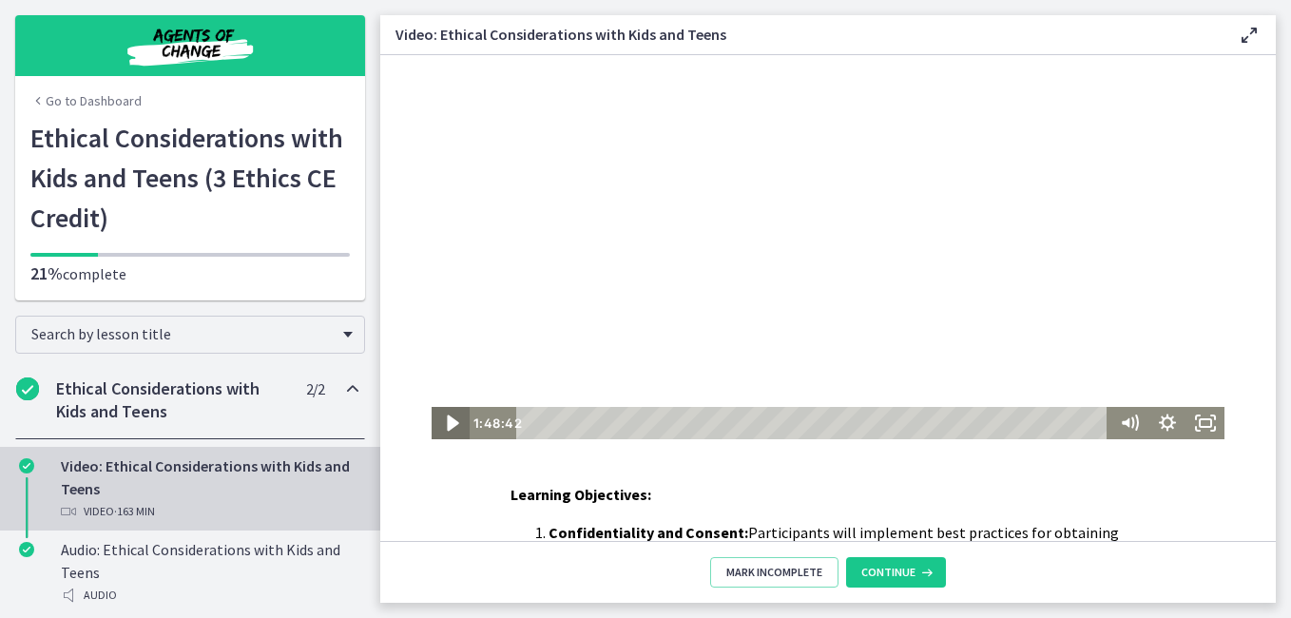
click at [447, 425] on icon "Play Video" at bounding box center [452, 423] width 11 height 16
click at [445, 421] on icon "Pause" at bounding box center [451, 423] width 12 height 15
